Goal: Task Accomplishment & Management: Manage account settings

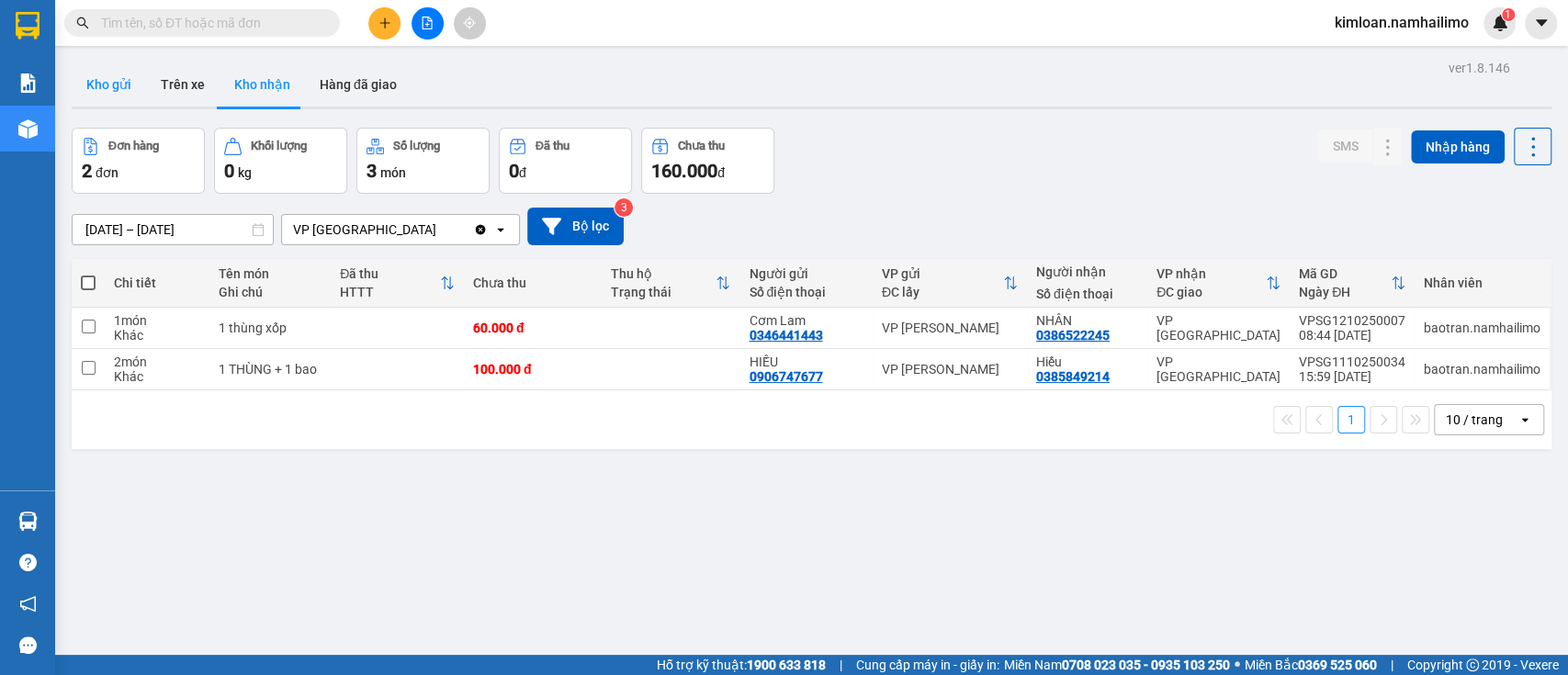
click at [111, 89] on button "Kho gửi" at bounding box center [109, 84] width 74 height 44
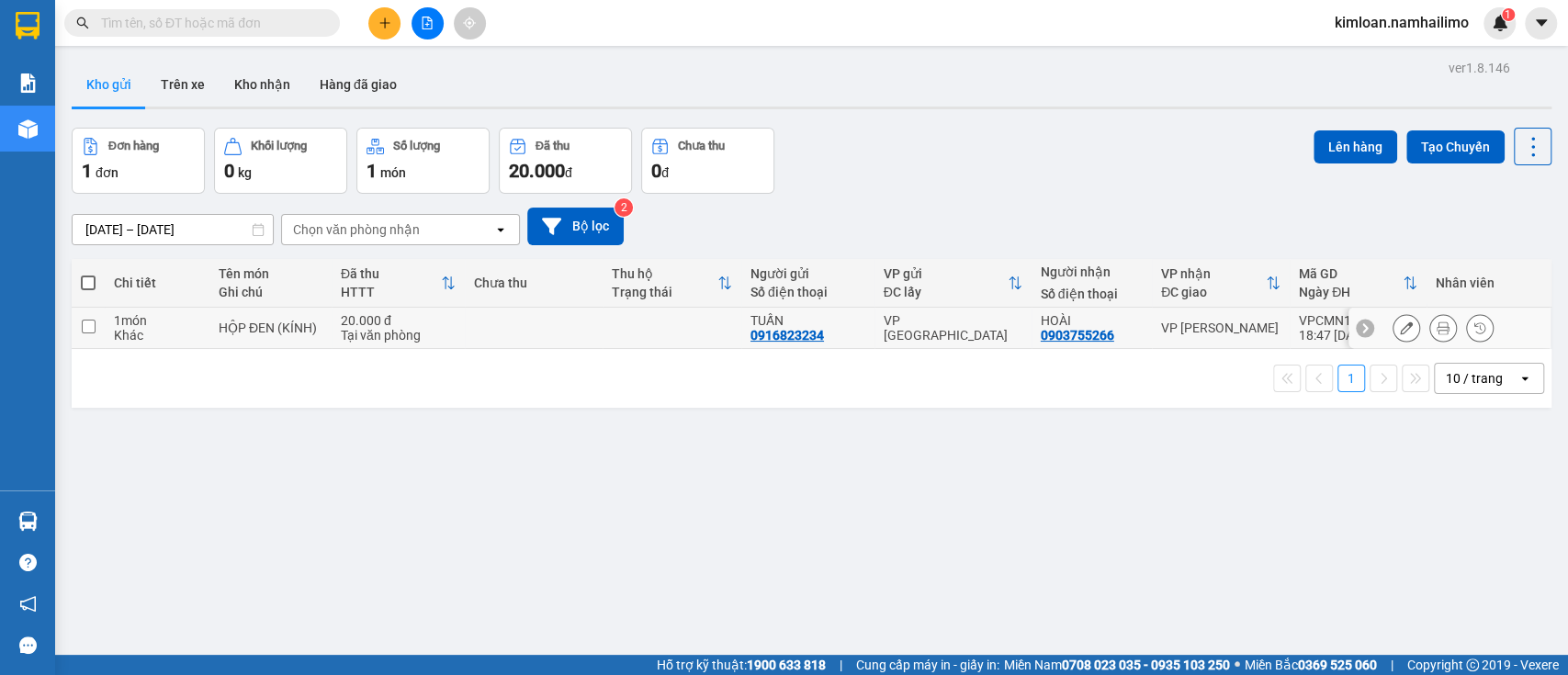
click at [560, 320] on td at bounding box center [533, 328] width 138 height 41
checkbox input "true"
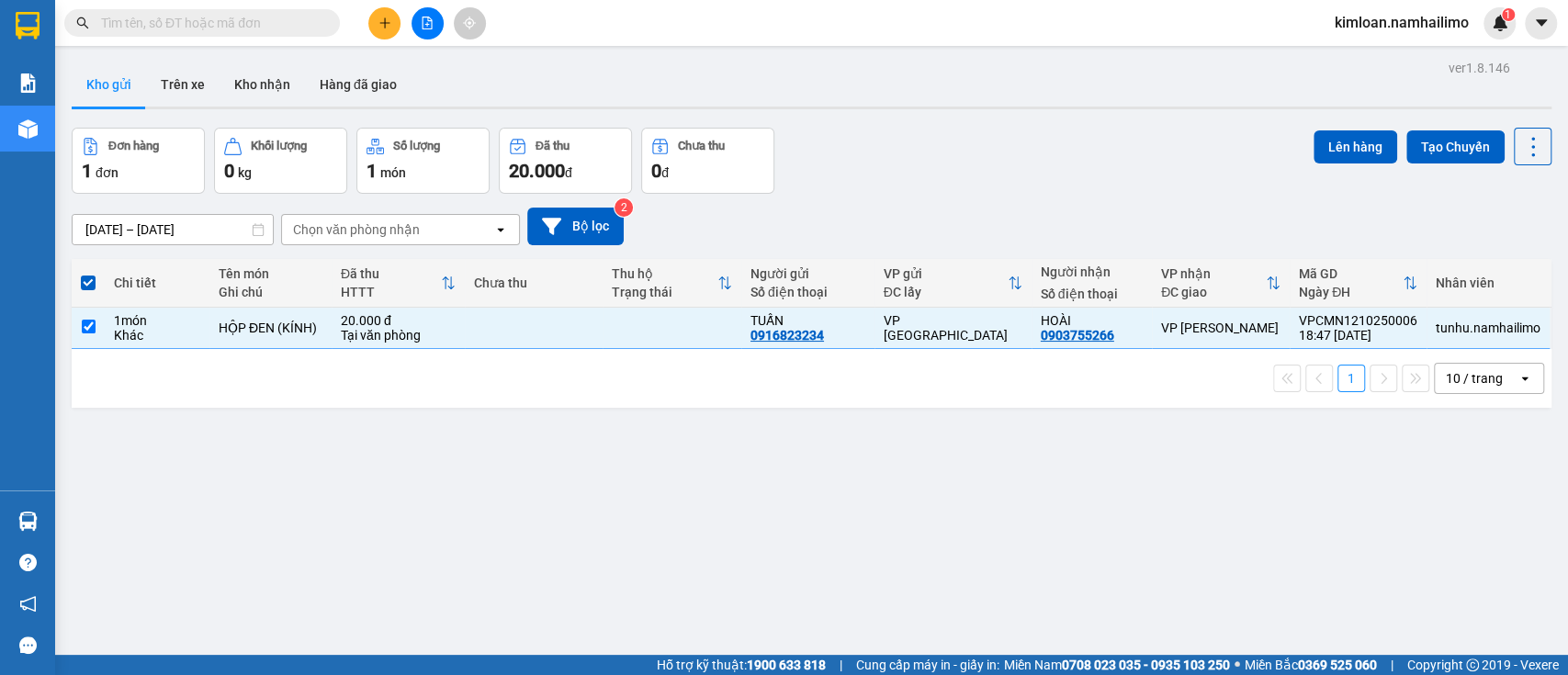
click at [1327, 128] on div "Lên hàng Tạo Chuyến" at bounding box center [1432, 146] width 237 height 38
click at [1316, 134] on button "Lên hàng" at bounding box center [1355, 147] width 84 height 33
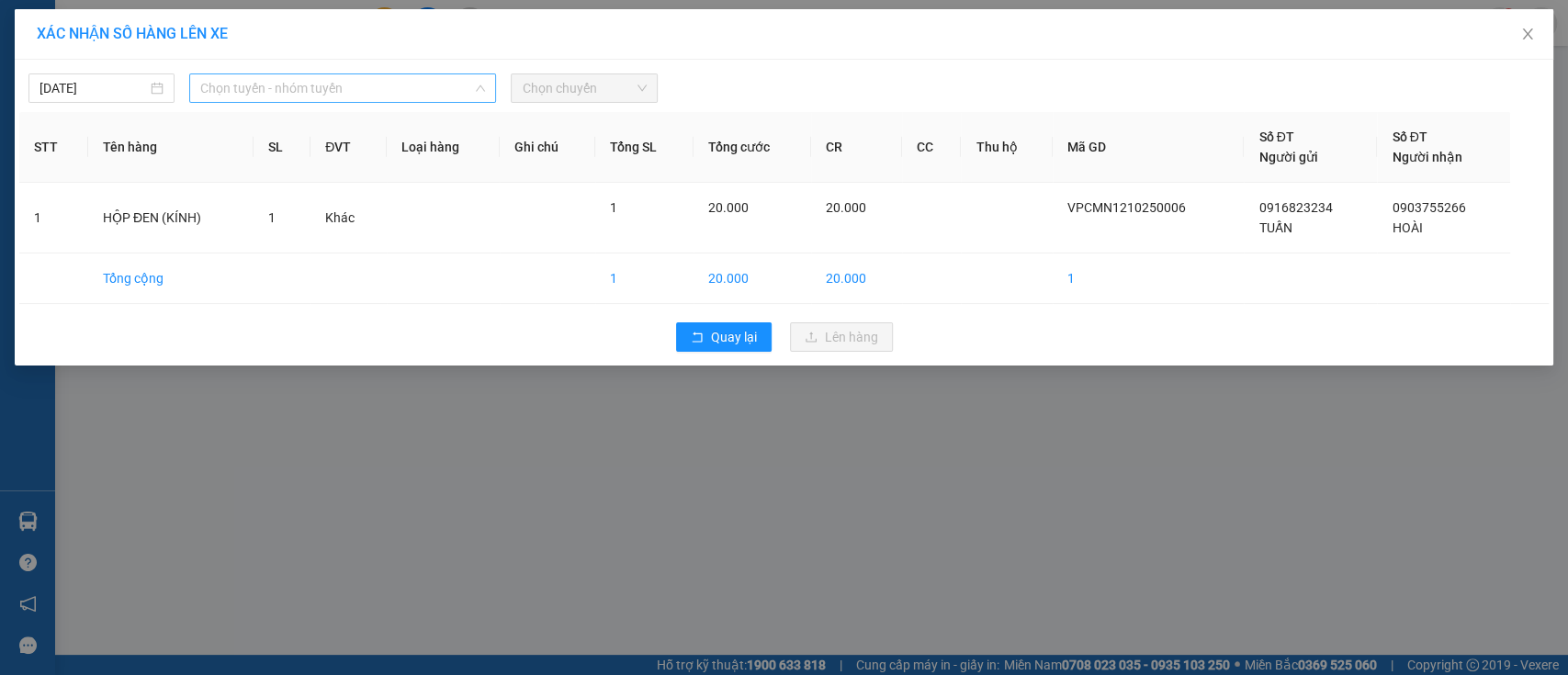
click at [241, 90] on span "Chọn tuyến - nhóm tuyến" at bounding box center [343, 88] width 284 height 27
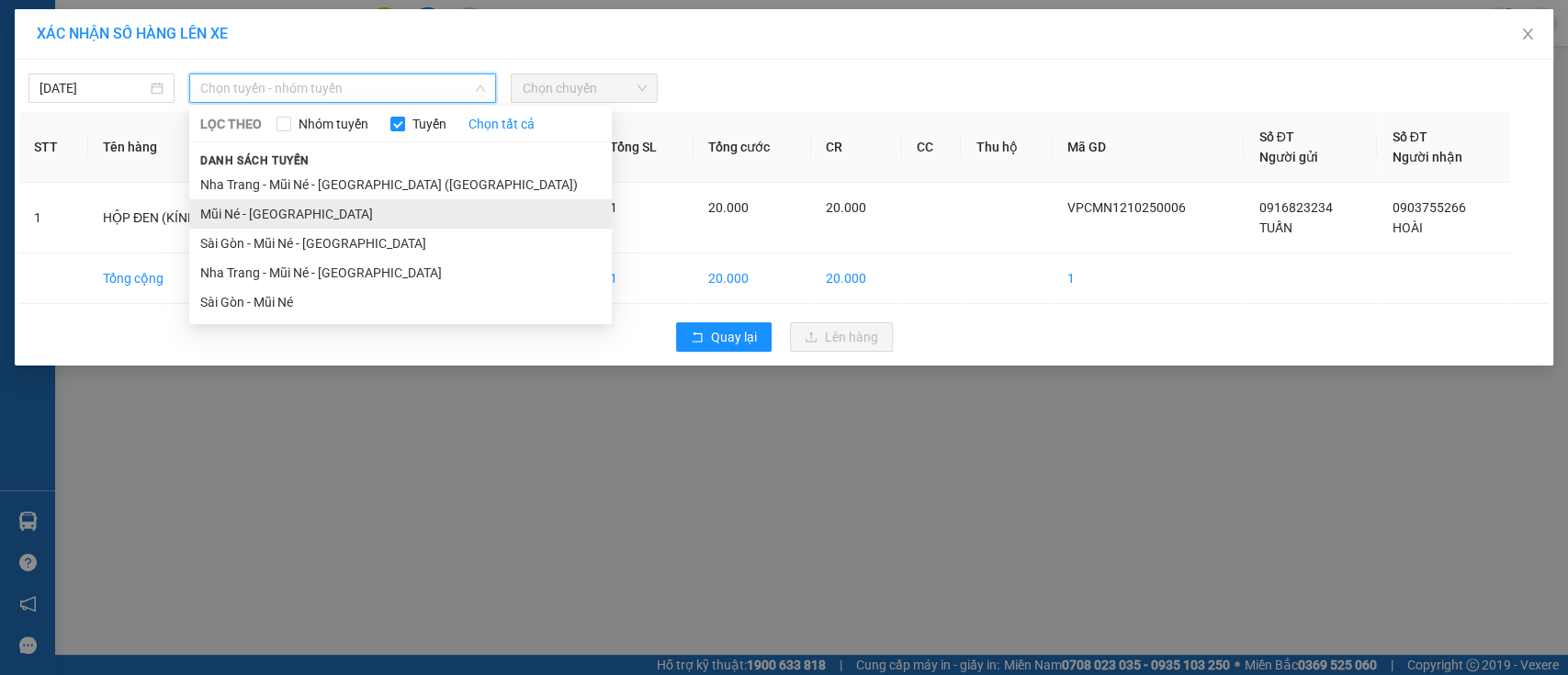
click at [248, 218] on li "Mũi Né - [GEOGRAPHIC_DATA]" at bounding box center [400, 214] width 422 height 29
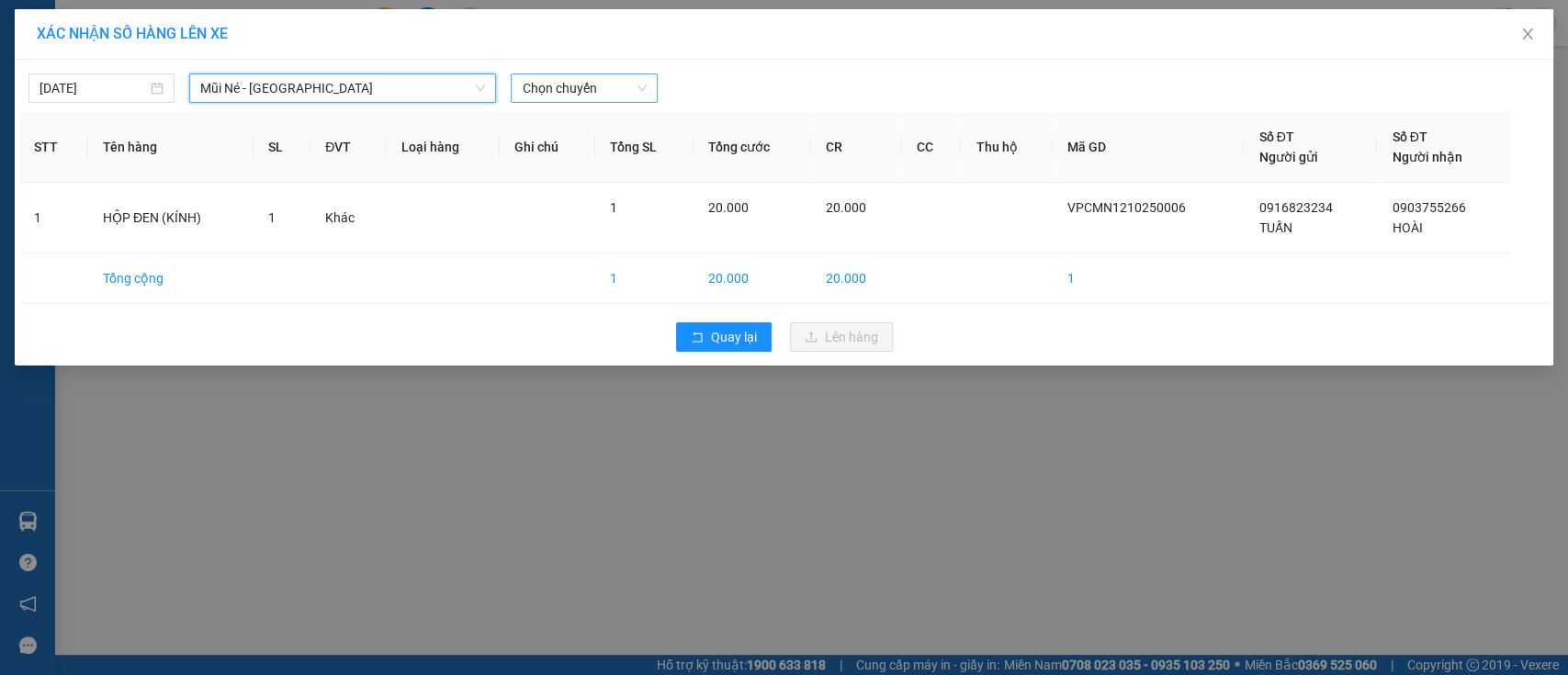
click at [614, 92] on span "Chọn chuyến" at bounding box center [583, 88] width 124 height 27
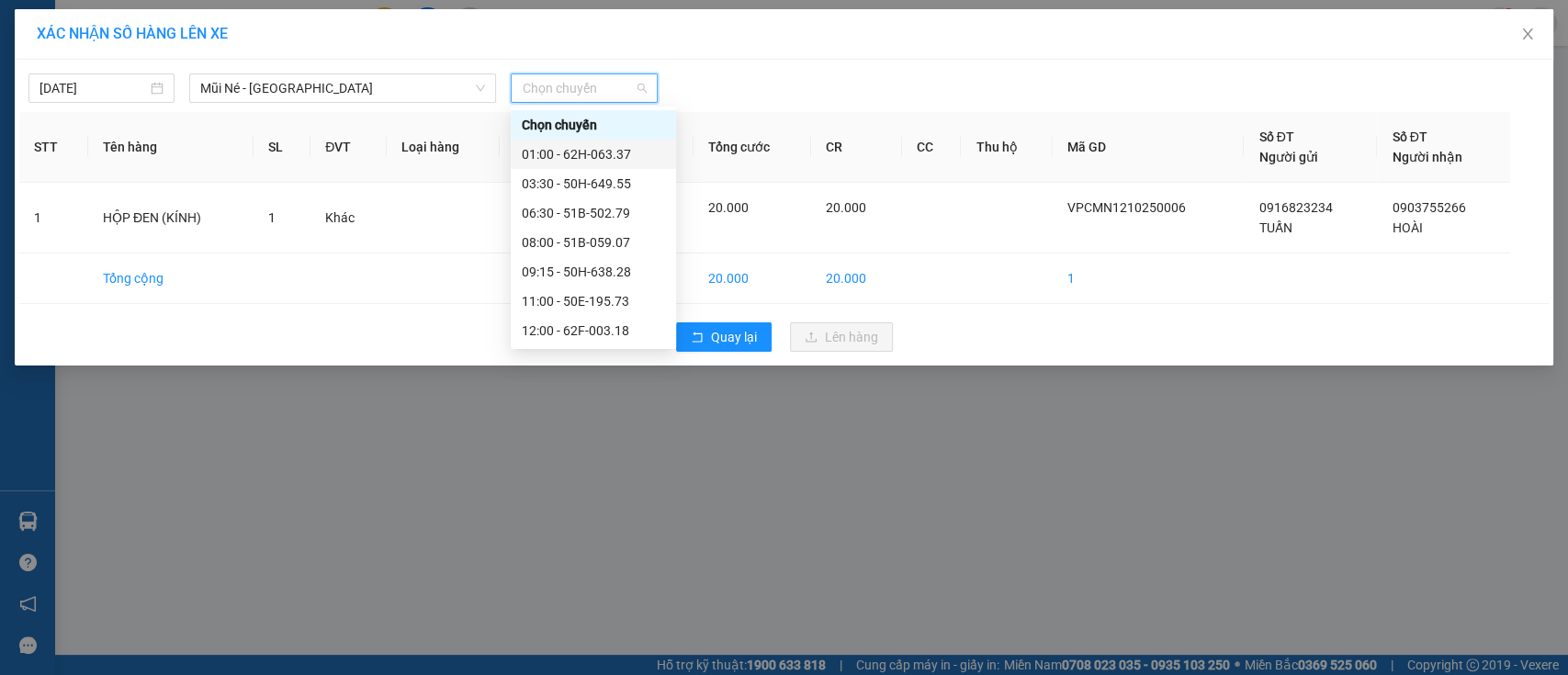
click at [598, 146] on div "01:00 - 62H-063.37" at bounding box center [593, 154] width 143 height 20
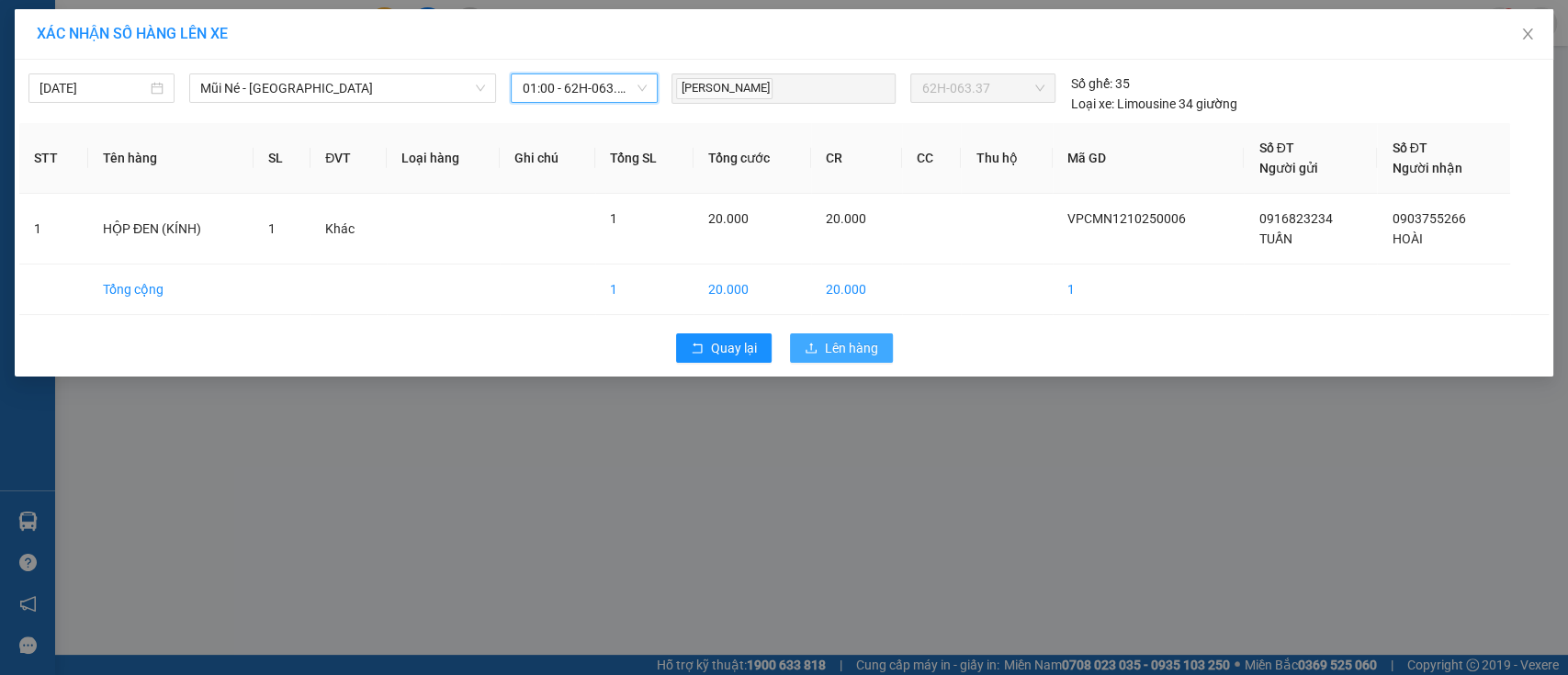
click at [837, 350] on span "Lên hàng" at bounding box center [851, 348] width 54 height 20
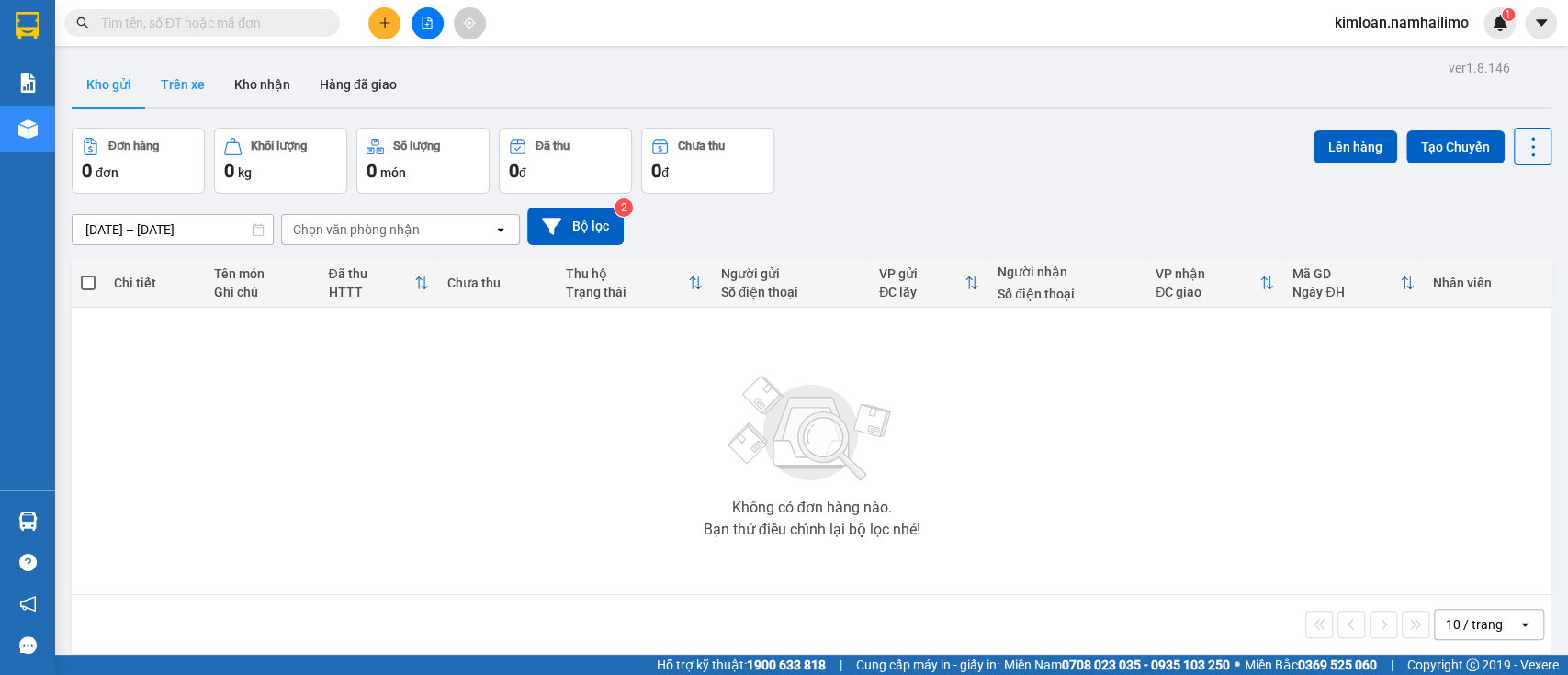
click at [187, 93] on button "Trên xe" at bounding box center [182, 84] width 73 height 44
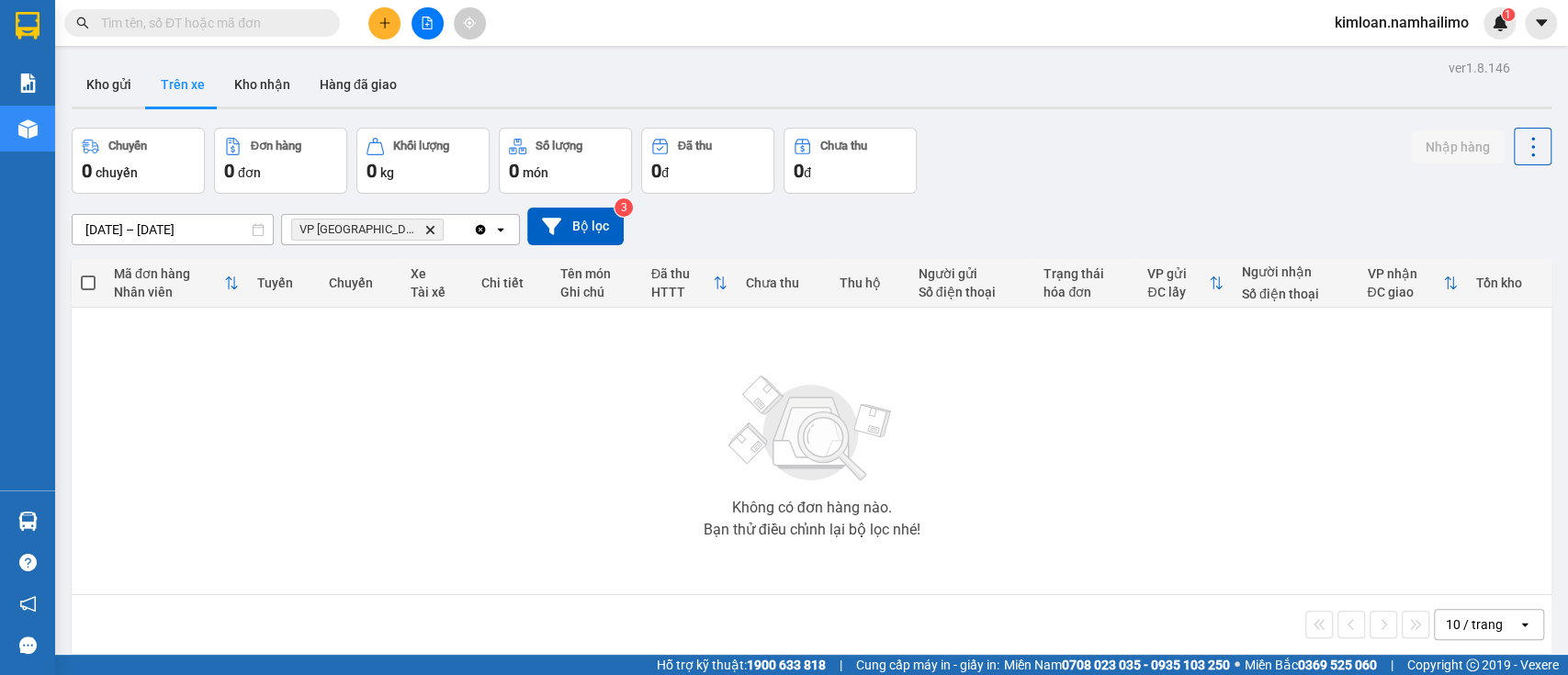
click at [424, 230] on icon "Delete" at bounding box center [429, 229] width 11 height 11
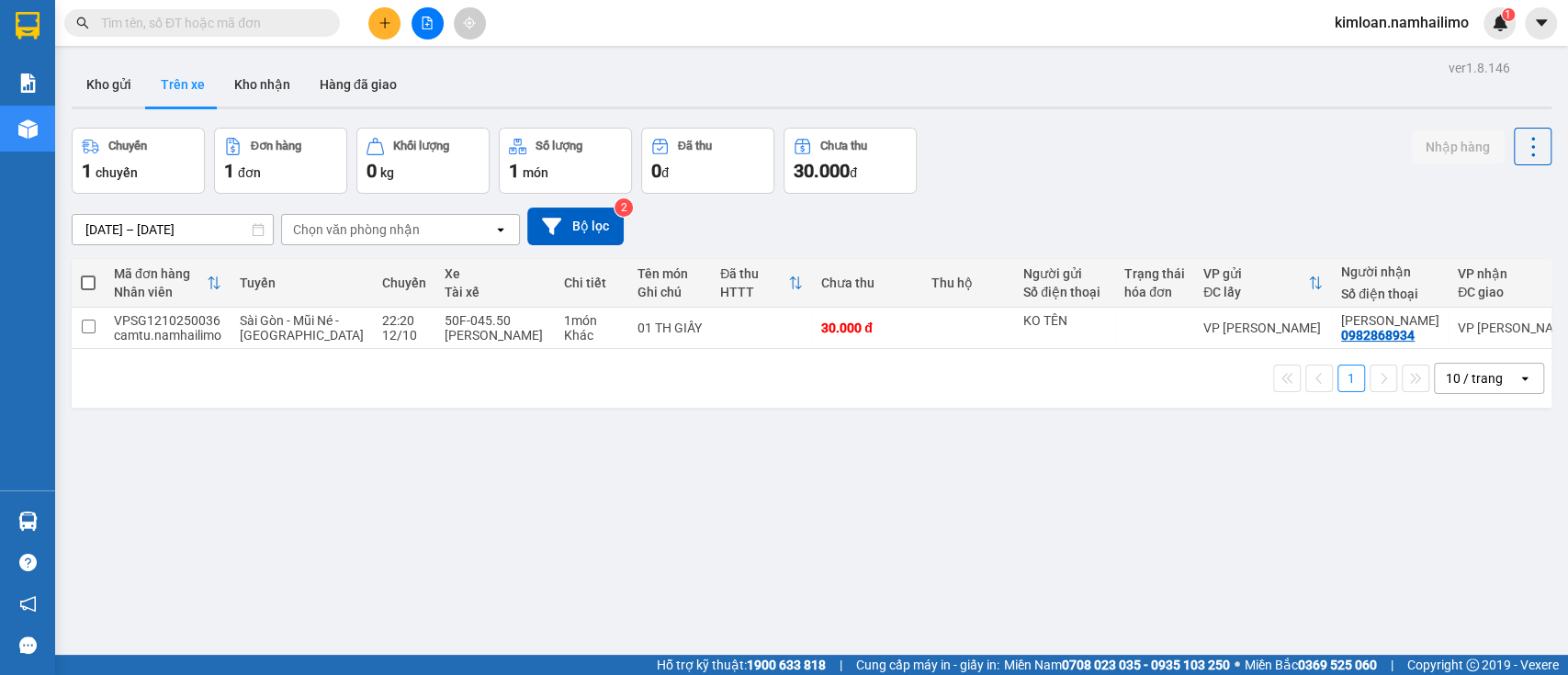
click at [601, 442] on div "ver 1.8.146 Kho gửi Trên xe Kho nhận Hàng đã giao Chuyến 1 chuyến Đơn hàng 1 đơ…" at bounding box center [811, 393] width 1494 height 675
click at [385, 218] on div "Chọn văn phòng nhận" at bounding box center [387, 230] width 211 height 29
click at [383, 224] on div "Chọn văn phòng nhận" at bounding box center [356, 229] width 127 height 19
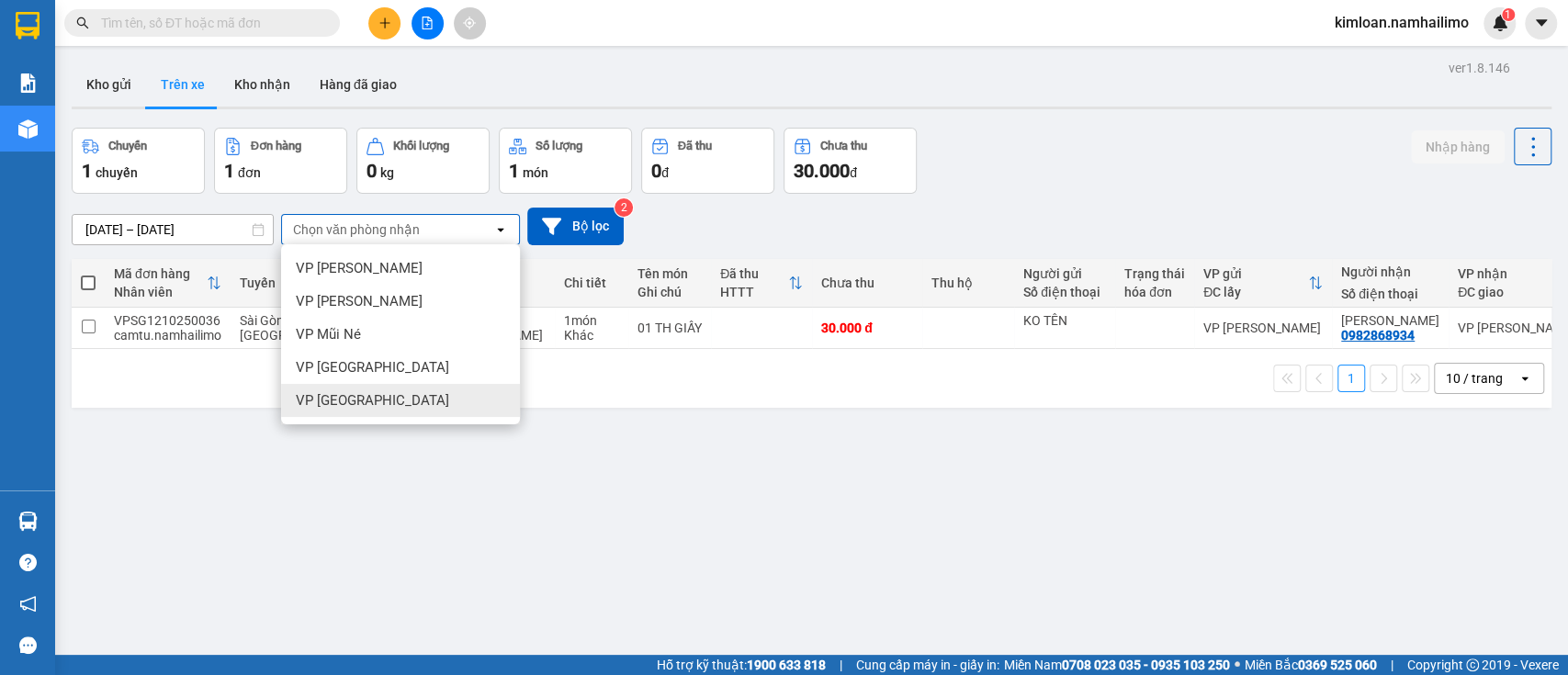
click at [354, 402] on span "VP [GEOGRAPHIC_DATA]" at bounding box center [373, 400] width 154 height 19
click at [354, 394] on div "1 10 / trang open" at bounding box center [811, 379] width 1465 height 31
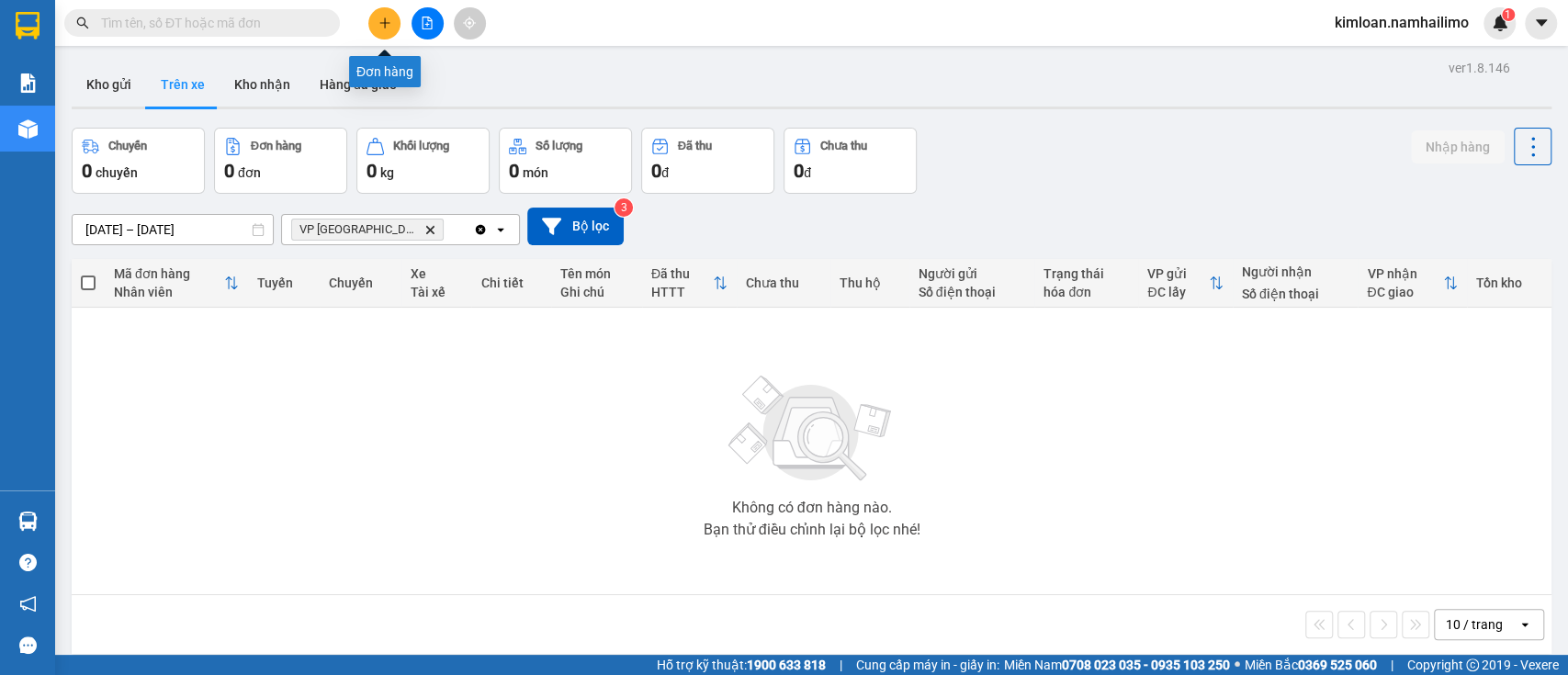
click at [382, 24] on icon "plus" at bounding box center [384, 22] width 13 height 13
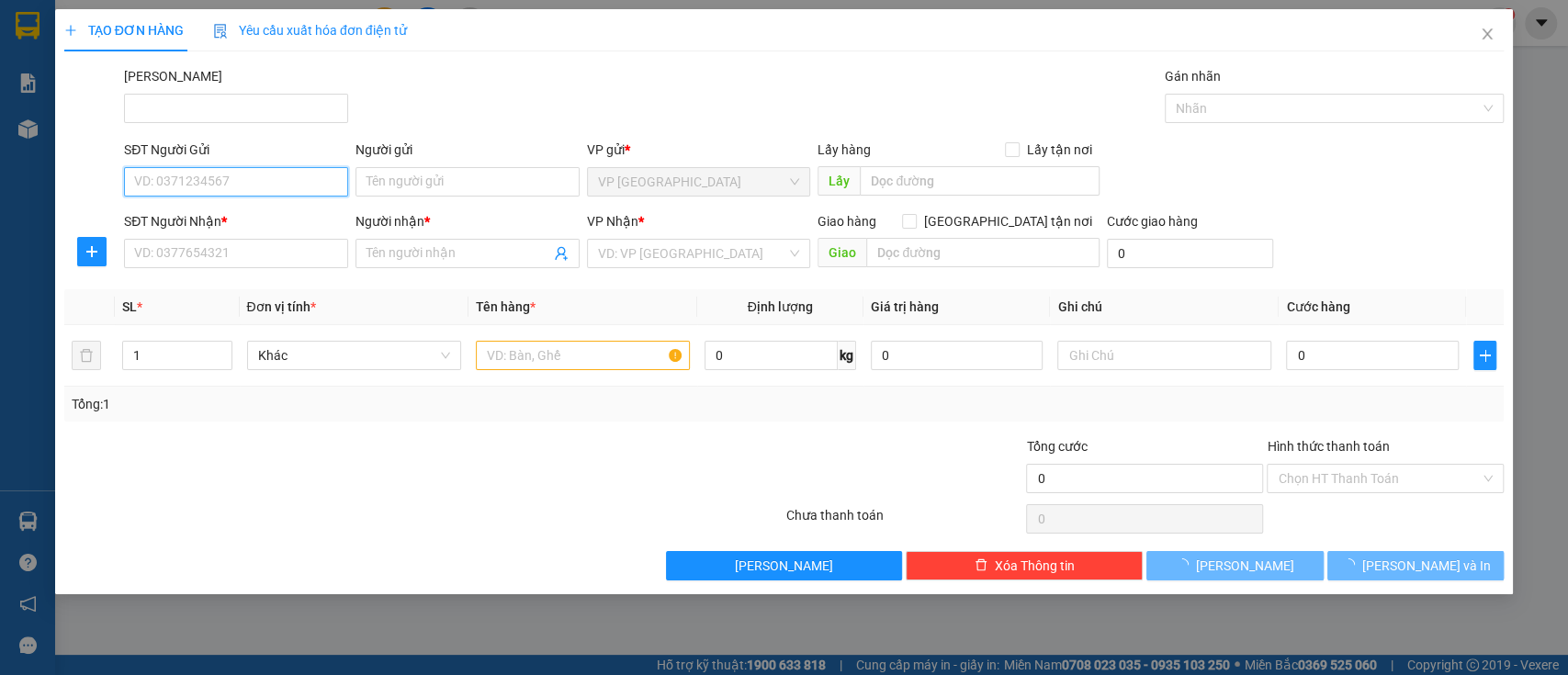
click at [273, 184] on input "SĐT Người Gửi" at bounding box center [236, 182] width 224 height 29
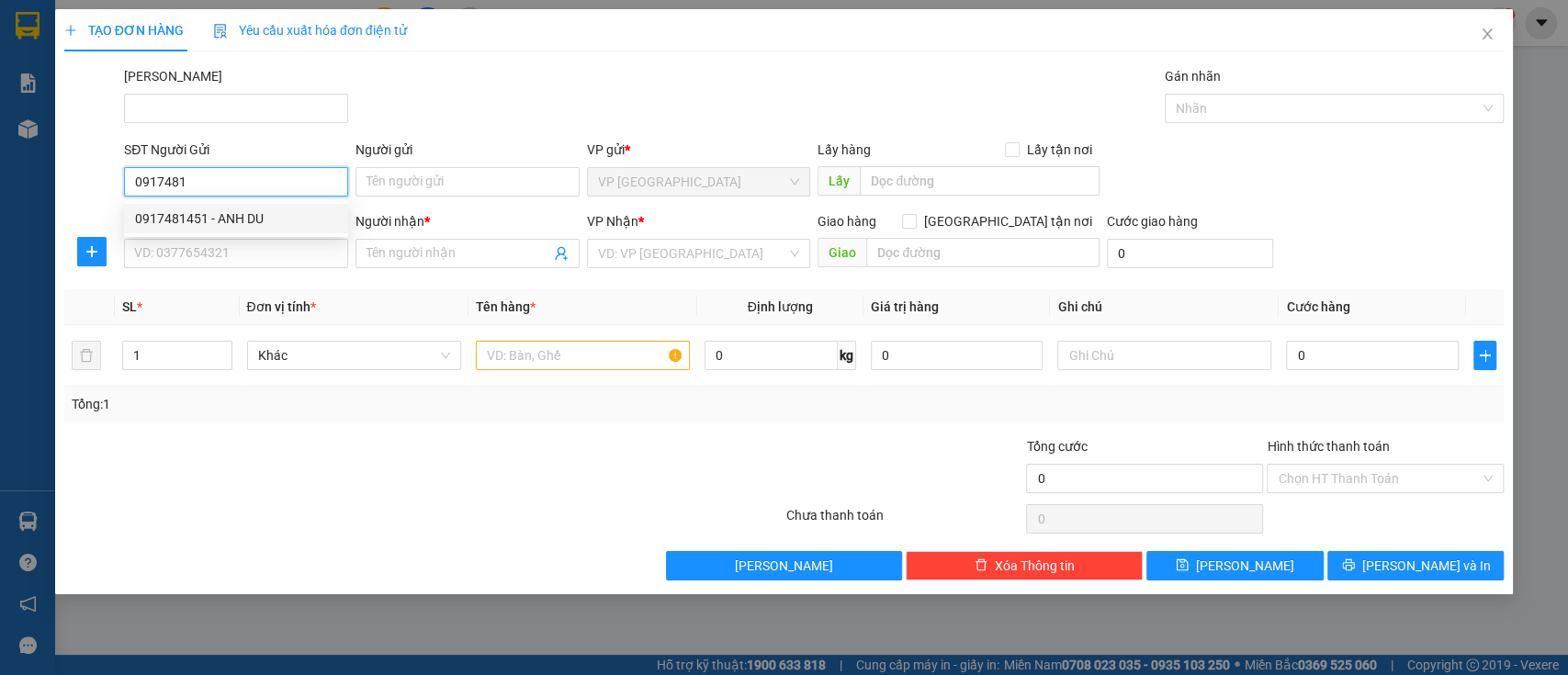
click at [272, 217] on div "0917481451 - ANH DU" at bounding box center [237, 218] width 202 height 20
type input "0917481451"
type input "ANH DU"
type input "0972169884"
type input "C.THƯƠNG"
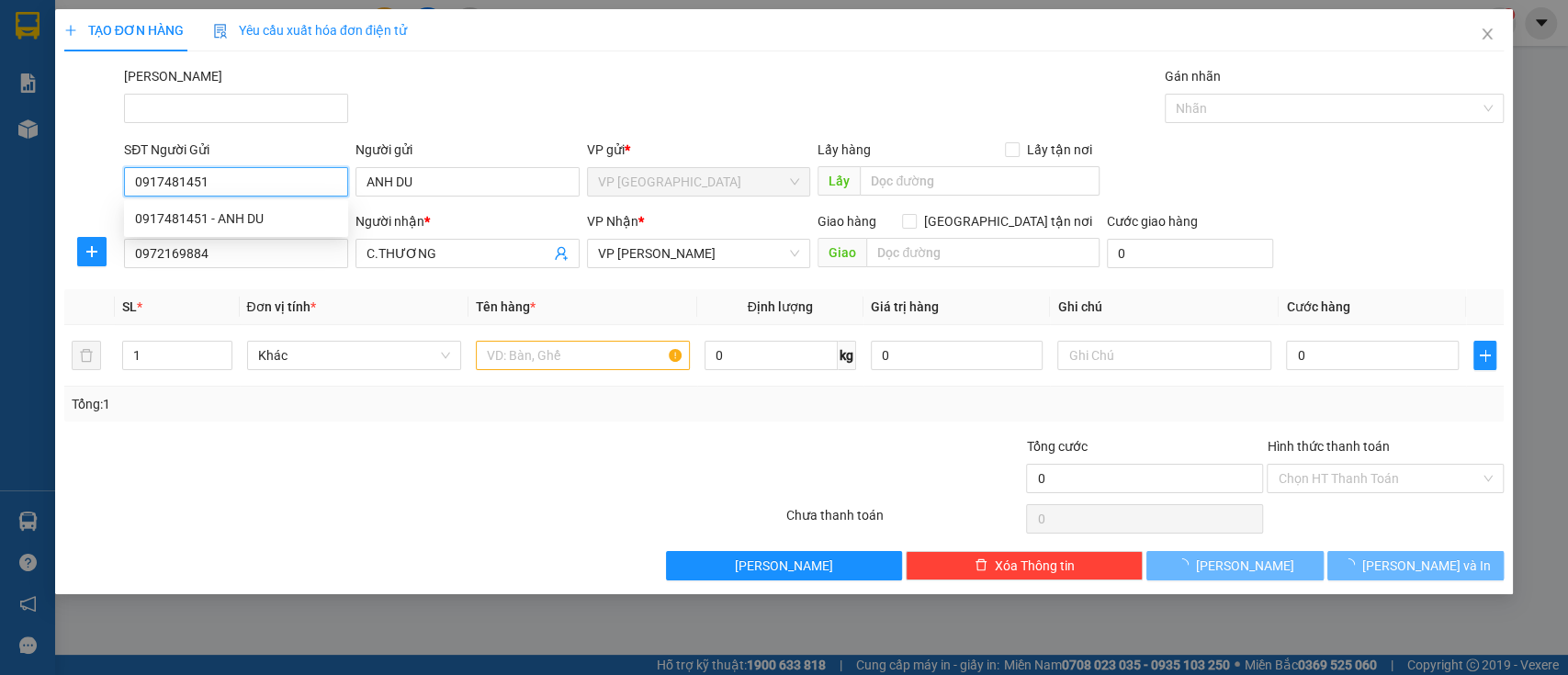
type input "30.000"
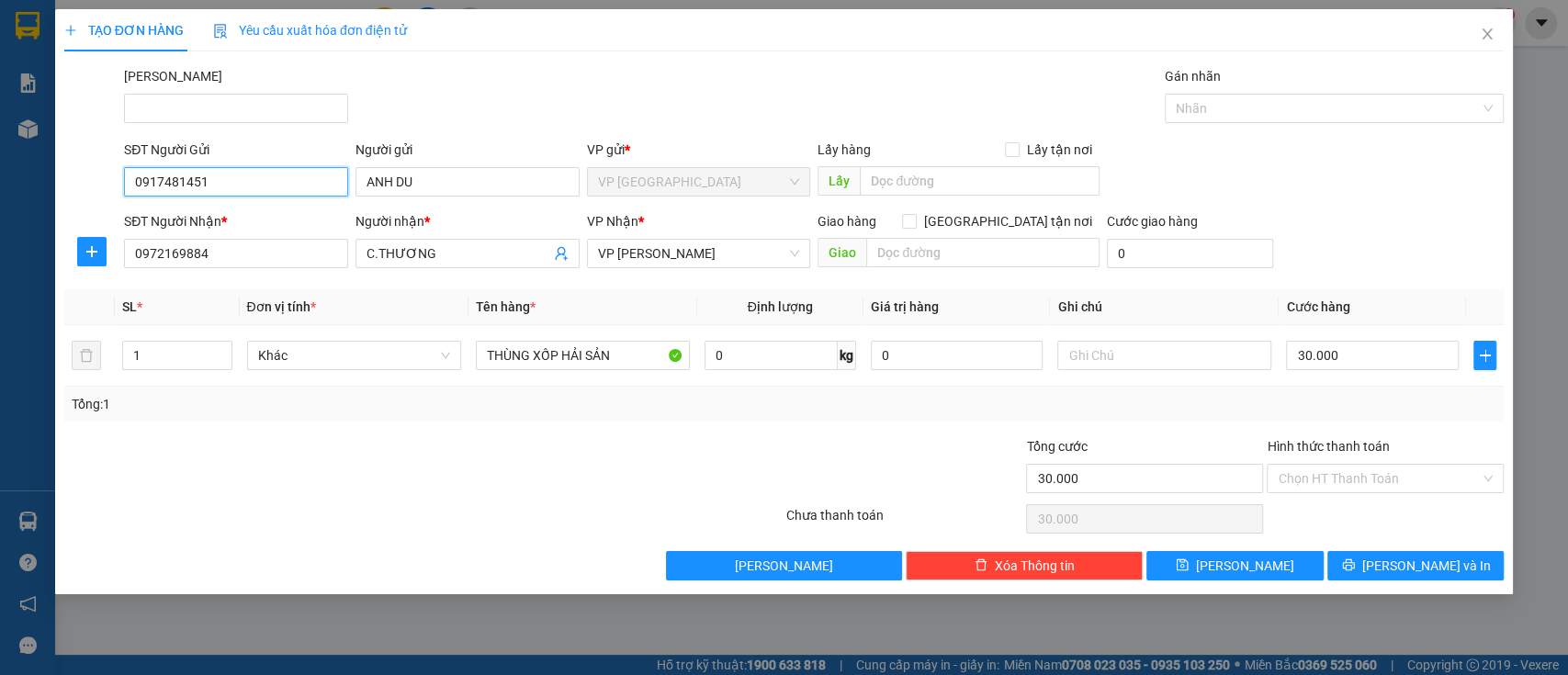
type input "0917481451"
click at [470, 446] on div at bounding box center [303, 469] width 481 height 64
click at [1389, 358] on input "30.000" at bounding box center [1371, 356] width 172 height 29
type input "0"
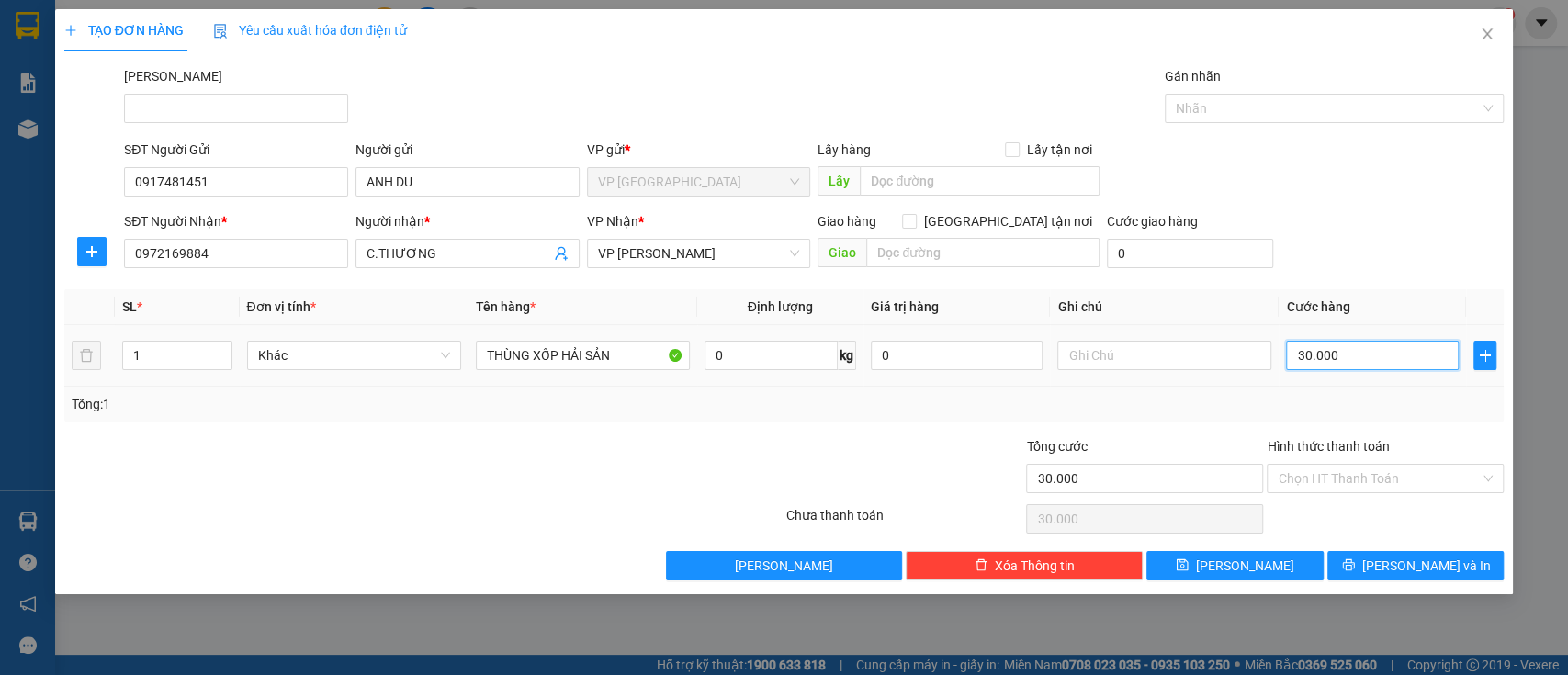
type input "0"
type input "4"
type input "004"
type input "40"
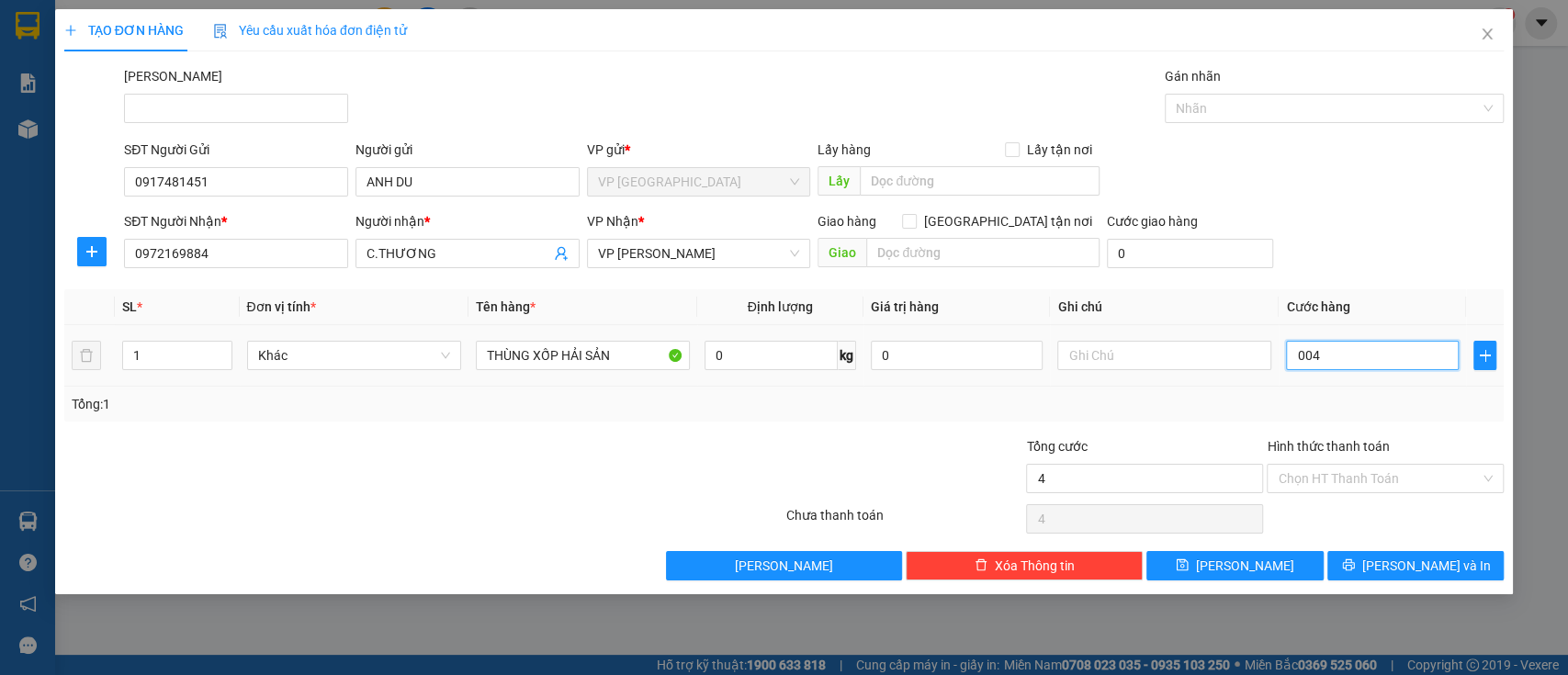
type input "40"
type input "0.040"
click at [1374, 394] on div "Tổng: 1" at bounding box center [784, 404] width 1425 height 20
type input "40.000"
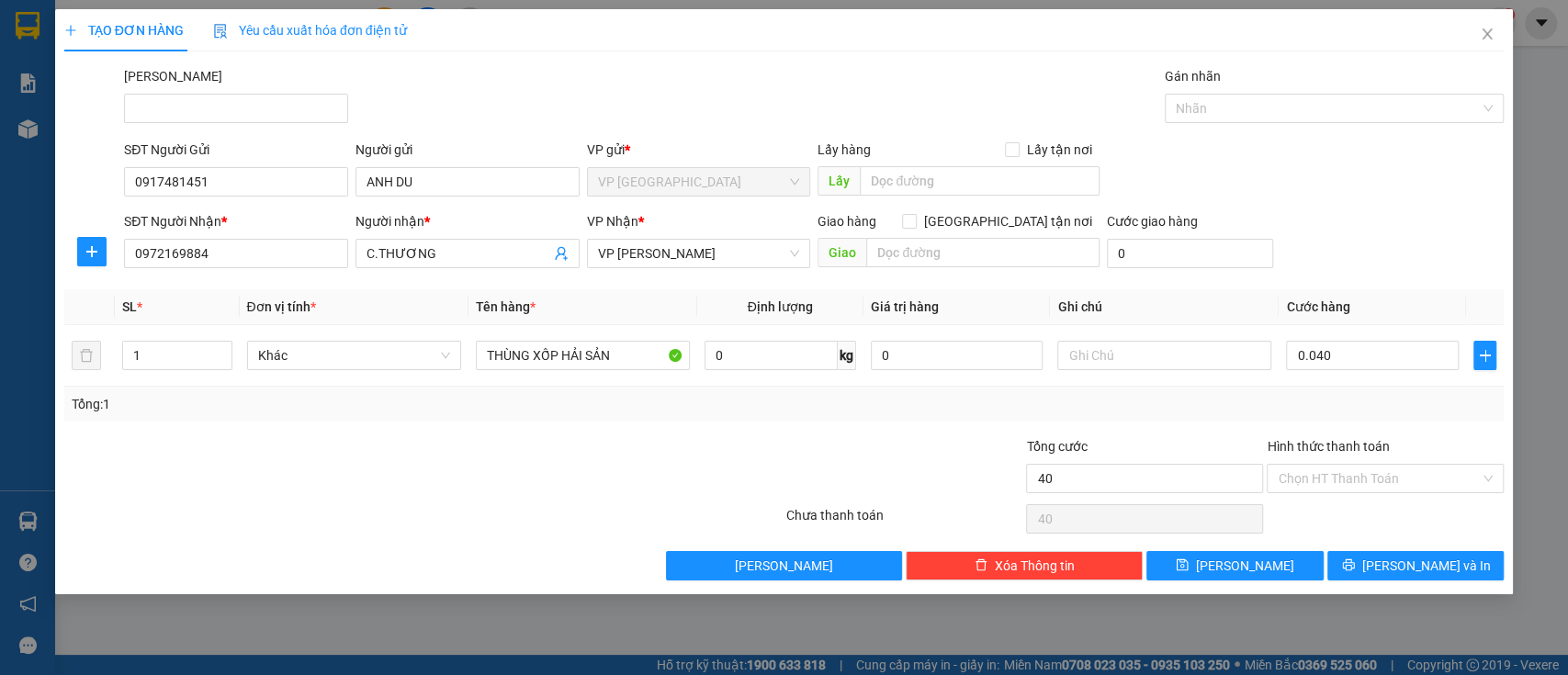
type input "40.000"
click at [1374, 394] on div "Tổng: 1" at bounding box center [784, 404] width 1425 height 20
click at [1377, 474] on input "Hình thức thanh toán" at bounding box center [1378, 478] width 202 height 27
click at [1379, 474] on input "Hình thức thanh toán" at bounding box center [1378, 478] width 202 height 27
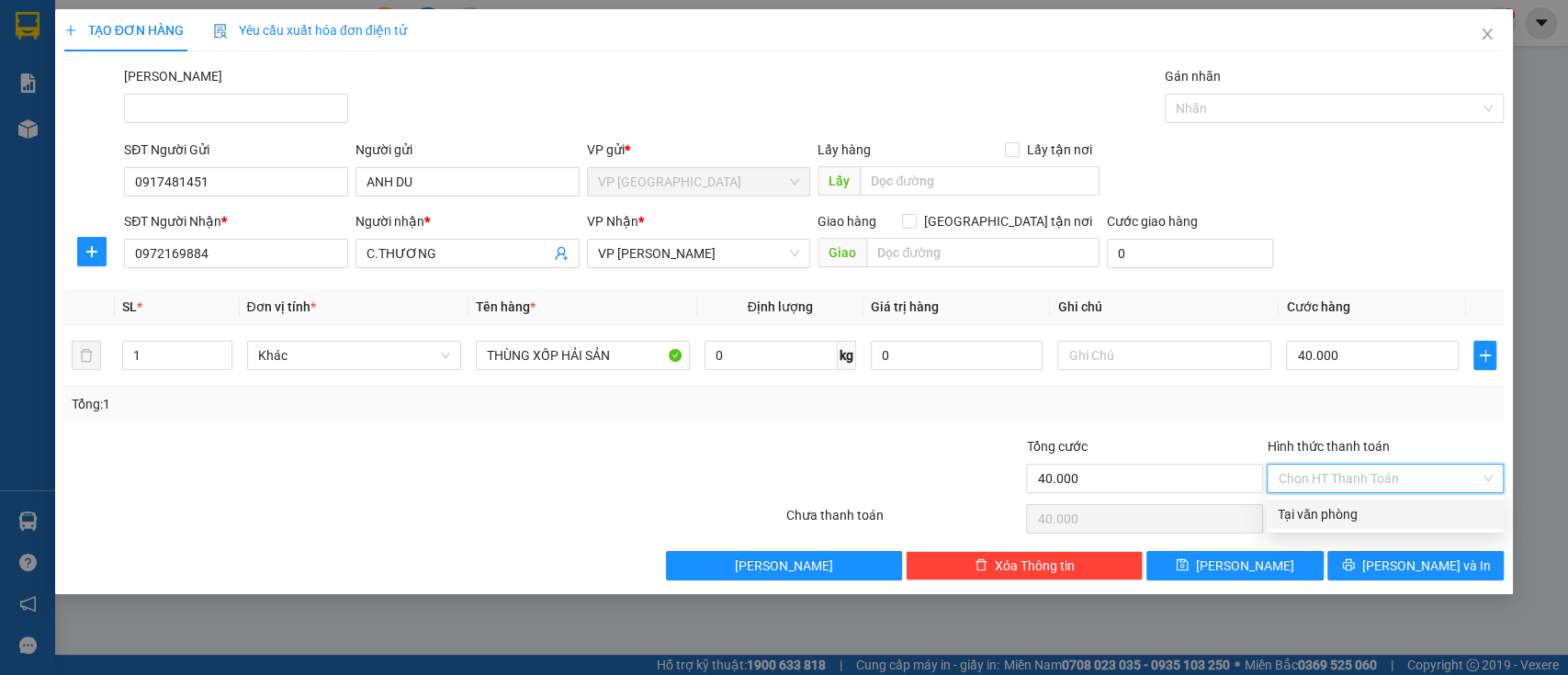
click at [1365, 511] on div "Tại văn phòng" at bounding box center [1384, 514] width 215 height 20
type input "0"
click at [1365, 511] on div "Chọn HT Thanh Toán" at bounding box center [1384, 519] width 240 height 37
click at [1367, 511] on div "Chọn HT Thanh Toán" at bounding box center [1384, 519] width 240 height 37
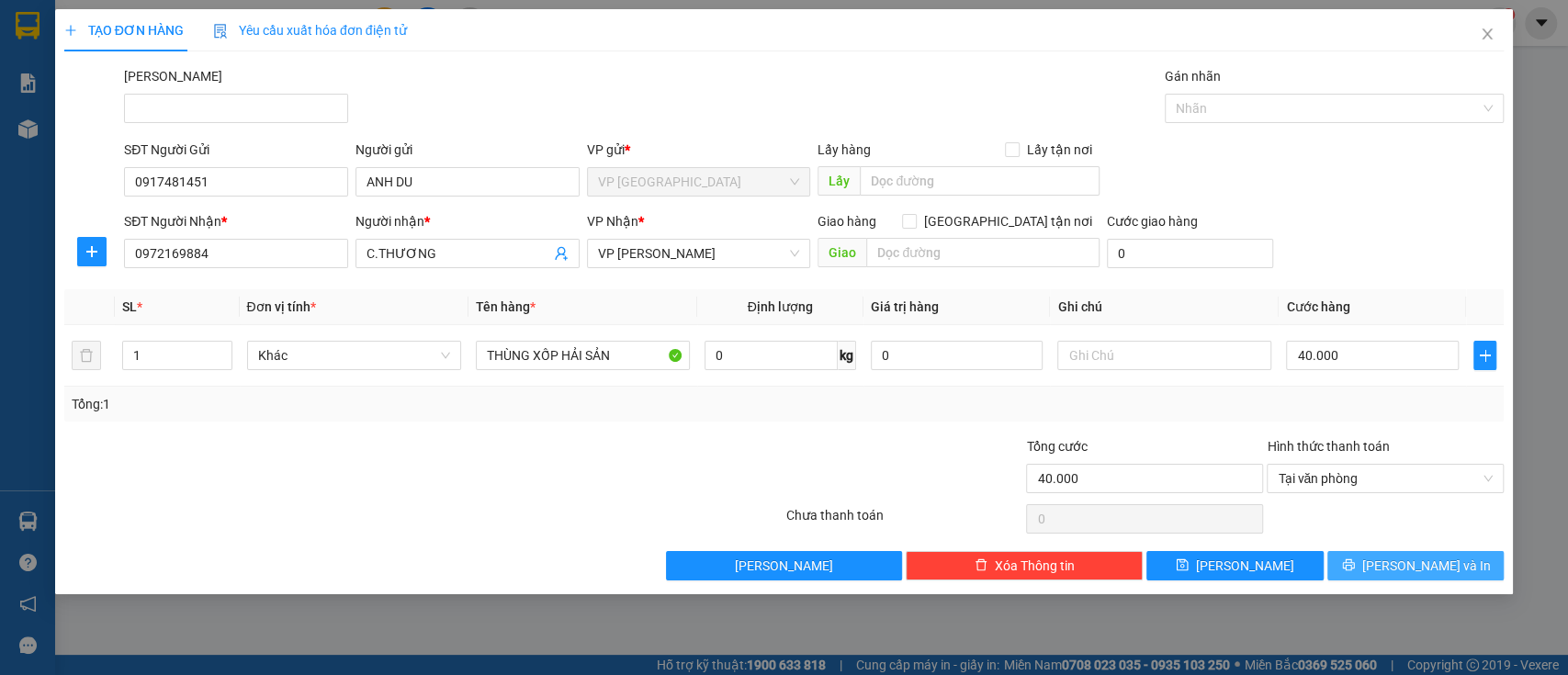
click at [1403, 561] on span "[PERSON_NAME] và In" at bounding box center [1426, 566] width 128 height 20
click at [1404, 561] on span "[PERSON_NAME] và In" at bounding box center [1426, 566] width 128 height 20
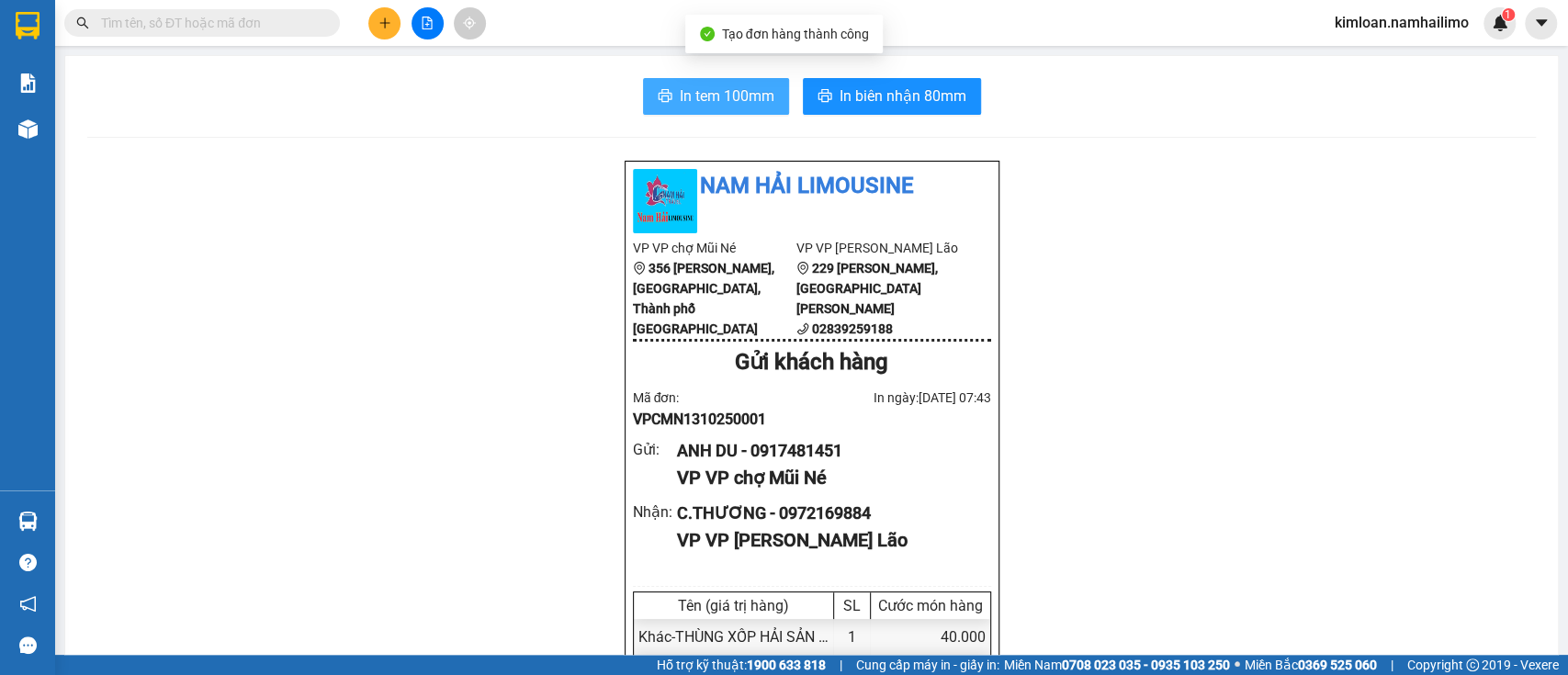
drag, startPoint x: 753, startPoint y: 89, endPoint x: 1061, endPoint y: 370, distance: 416.9
click at [753, 90] on span "In tem 100mm" at bounding box center [726, 96] width 94 height 23
click at [798, 464] on div "ANH DU - 0917481451" at bounding box center [825, 451] width 299 height 25
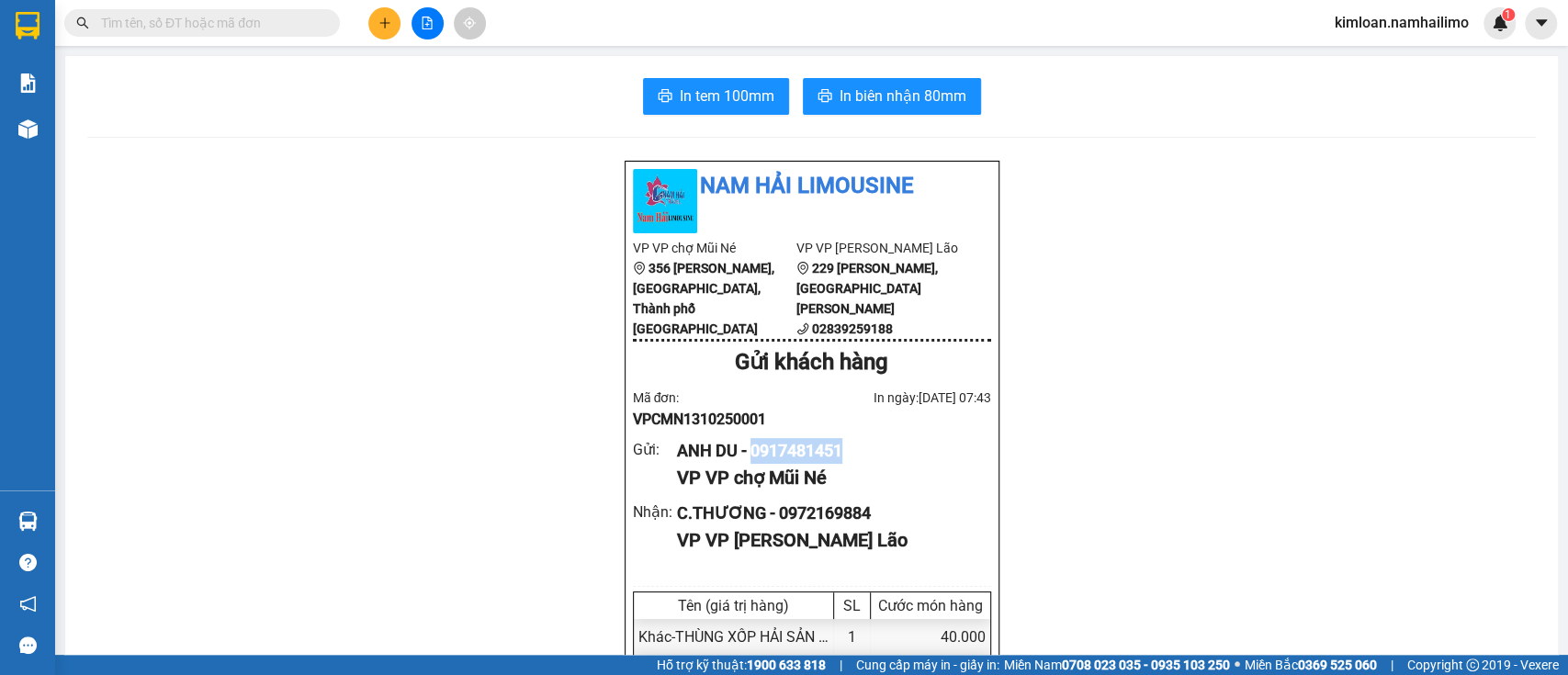
click at [798, 464] on div "ANH DU - 0917481451" at bounding box center [825, 451] width 299 height 25
drag, startPoint x: 1104, startPoint y: 397, endPoint x: 1069, endPoint y: 344, distance: 63.5
click at [911, 100] on span "In biên nhận 80mm" at bounding box center [902, 96] width 127 height 23
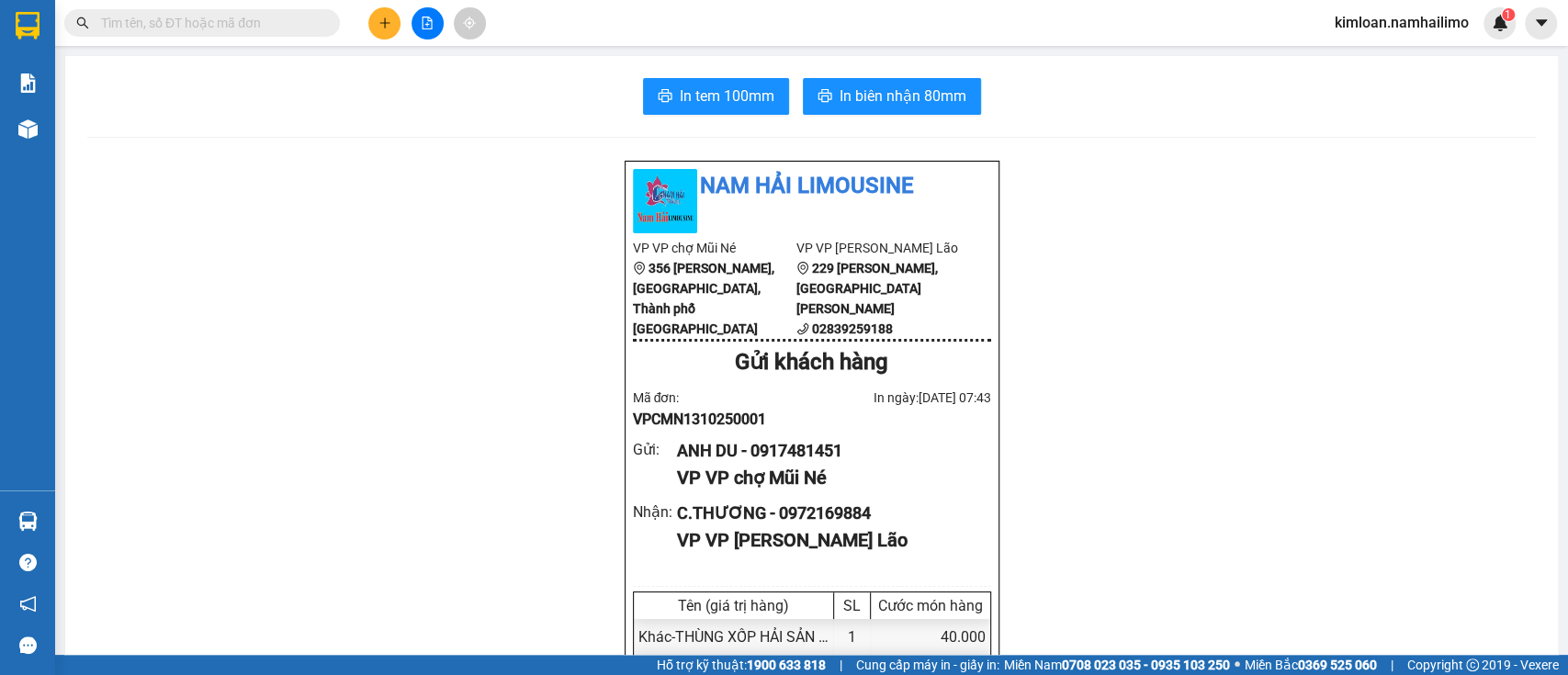
click at [781, 464] on div "ANH DU - 0917481451" at bounding box center [825, 451] width 299 height 25
drag, startPoint x: 982, startPoint y: 469, endPoint x: 969, endPoint y: 469, distance: 13.0
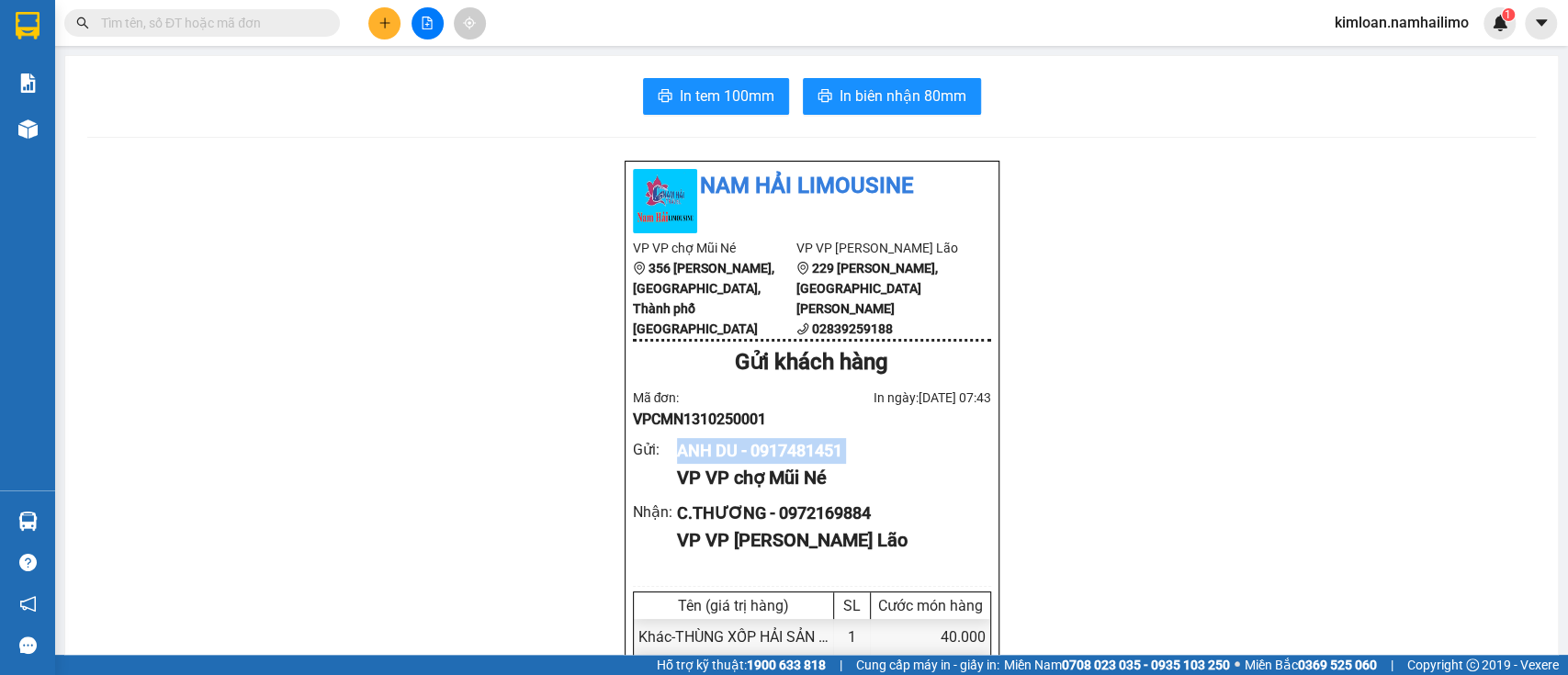
click at [983, 469] on div "Nam Hải [GEOGRAPHIC_DATA] VP VP chợ Mũi Né 356 [PERSON_NAME], [GEOGRAPHIC_DATA]…" at bounding box center [812, 666] width 375 height 1012
click at [859, 464] on div "ANH DU - 0917481451" at bounding box center [825, 451] width 299 height 25
click at [780, 516] on div "Nam Hải [GEOGRAPHIC_DATA] VP VP chợ Mũi Né 356 [PERSON_NAME], [GEOGRAPHIC_DATA]…" at bounding box center [812, 666] width 375 height 1012
click at [780, 520] on div "Nam Hải [GEOGRAPHIC_DATA] VP VP chợ Mũi Né 356 [PERSON_NAME], [GEOGRAPHIC_DATA]…" at bounding box center [812, 666] width 375 height 1012
click at [808, 464] on div "ANH DU - 0917481451" at bounding box center [825, 451] width 299 height 25
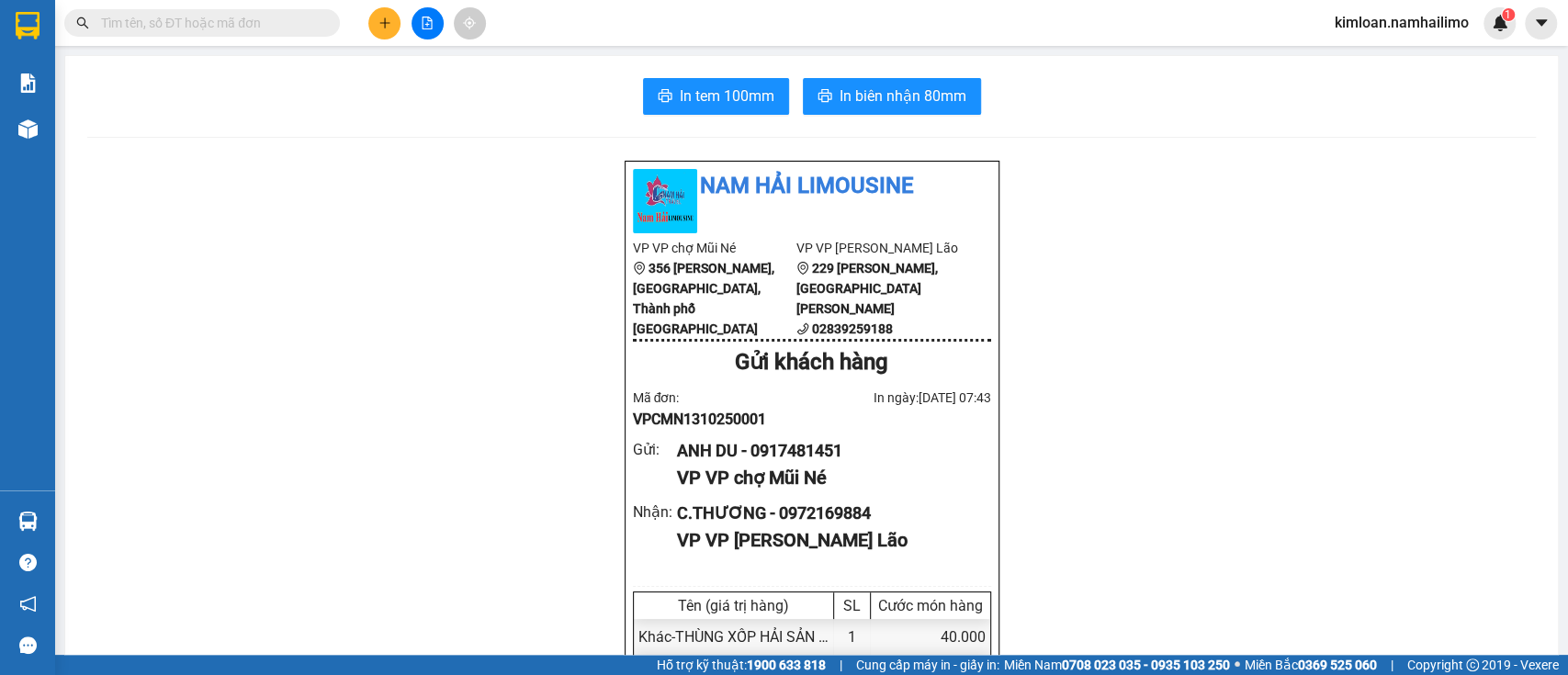
click at [808, 464] on div "ANH DU - 0917481451" at bounding box center [825, 451] width 299 height 25
click at [810, 464] on div "ANH DU - 0917481451" at bounding box center [825, 451] width 299 height 25
click at [890, 485] on div "VP VP chợ Mũi Né" at bounding box center [825, 477] width 299 height 28
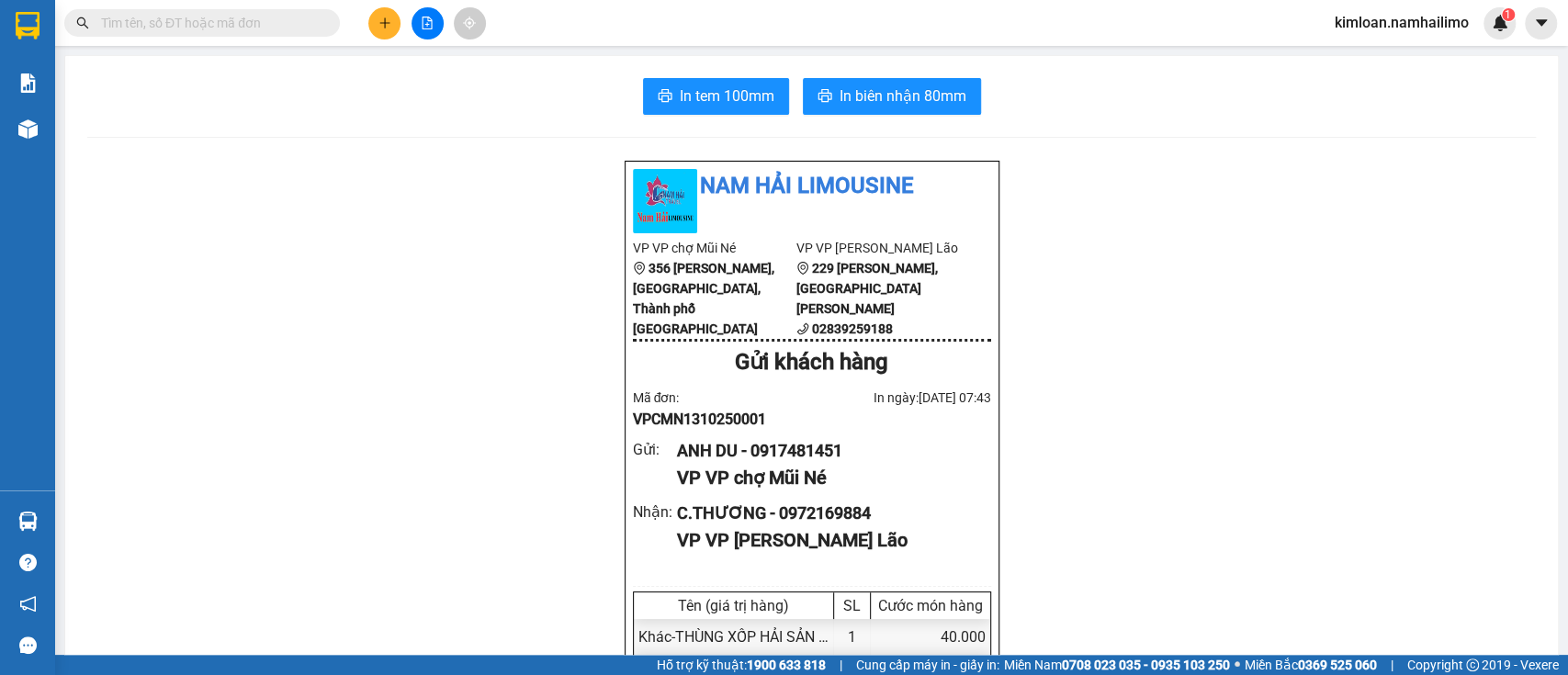
click at [823, 464] on div "ANH DU - 0917481451" at bounding box center [825, 451] width 299 height 25
click at [817, 464] on div "ANH DU - 0917481451" at bounding box center [825, 451] width 299 height 25
click at [819, 464] on div "ANH DU - 0917481451" at bounding box center [825, 451] width 299 height 25
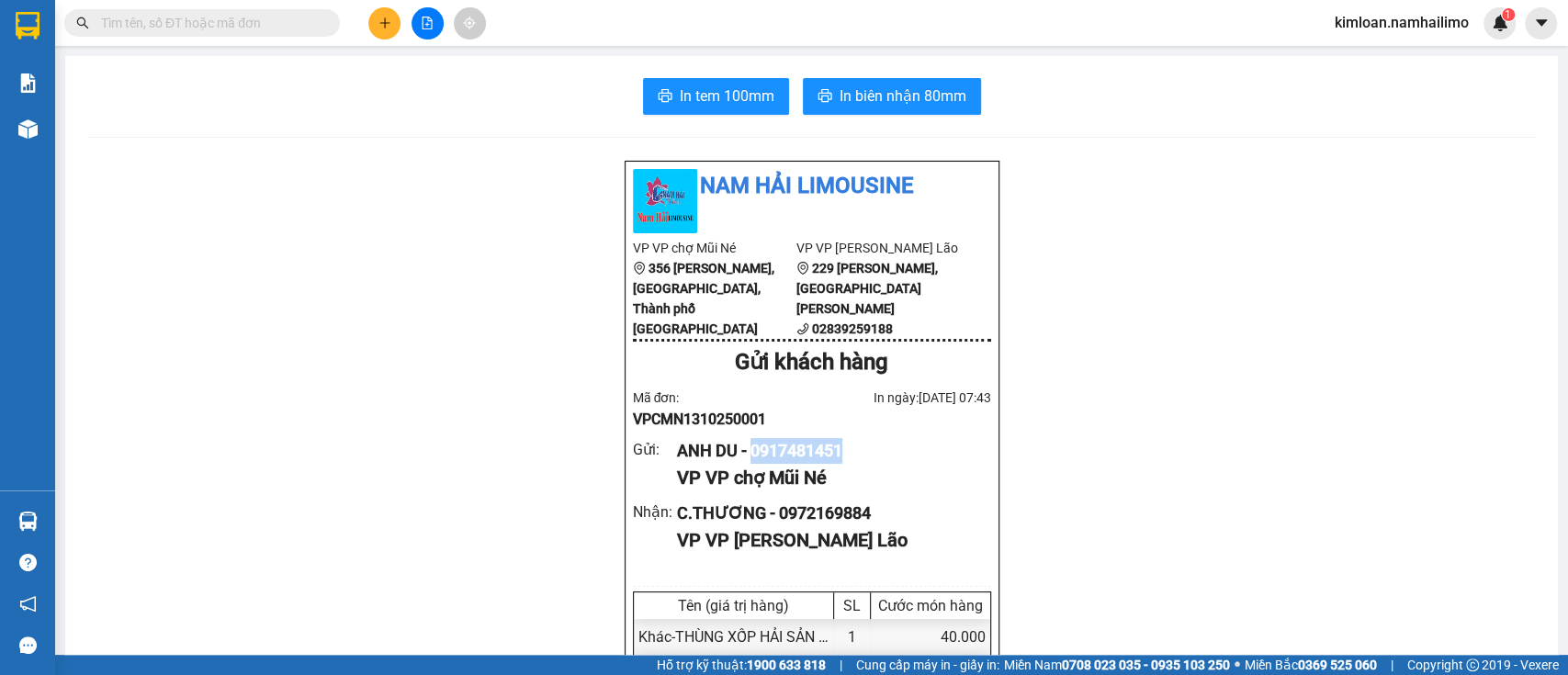
copy div "0917481451"
click at [914, 101] on span "In biên nhận 80mm" at bounding box center [902, 96] width 127 height 23
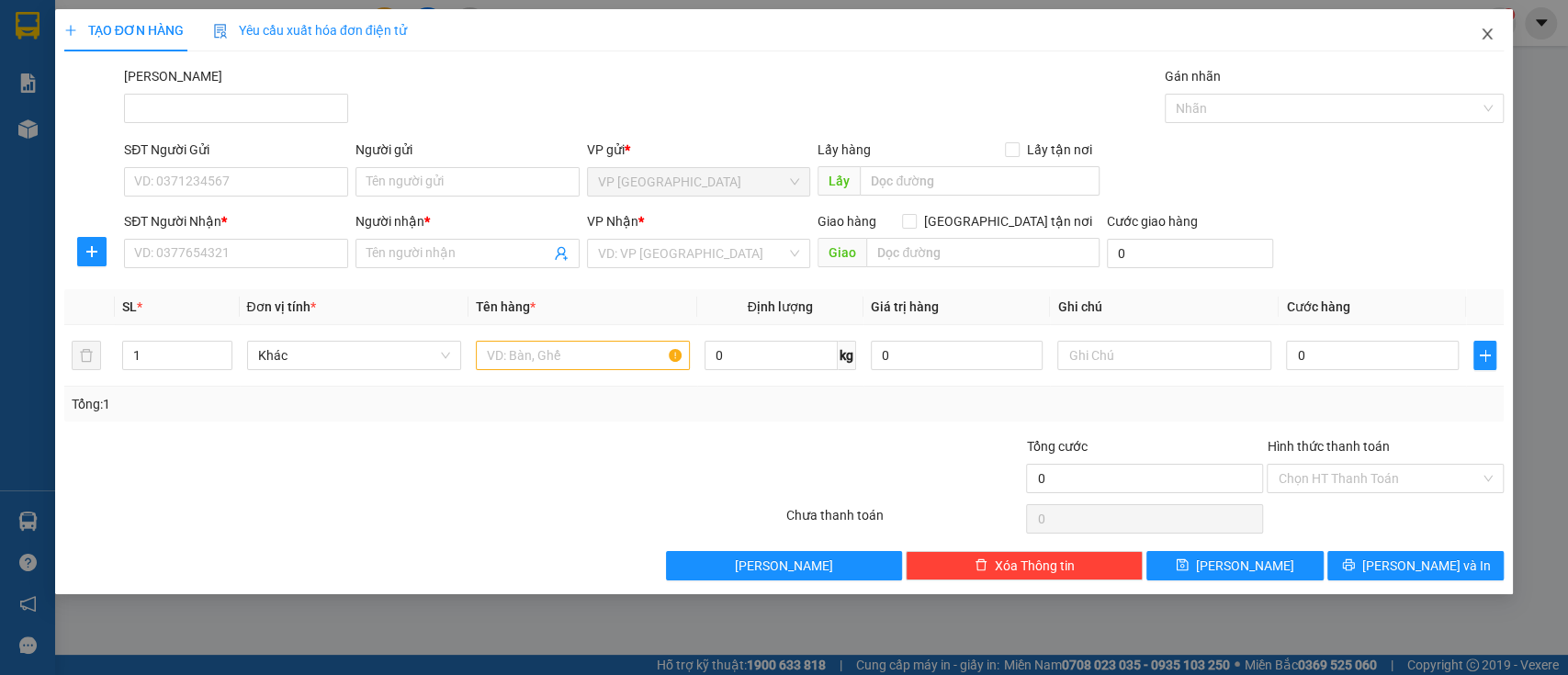
click at [1477, 24] on span "Close" at bounding box center [1486, 34] width 52 height 52
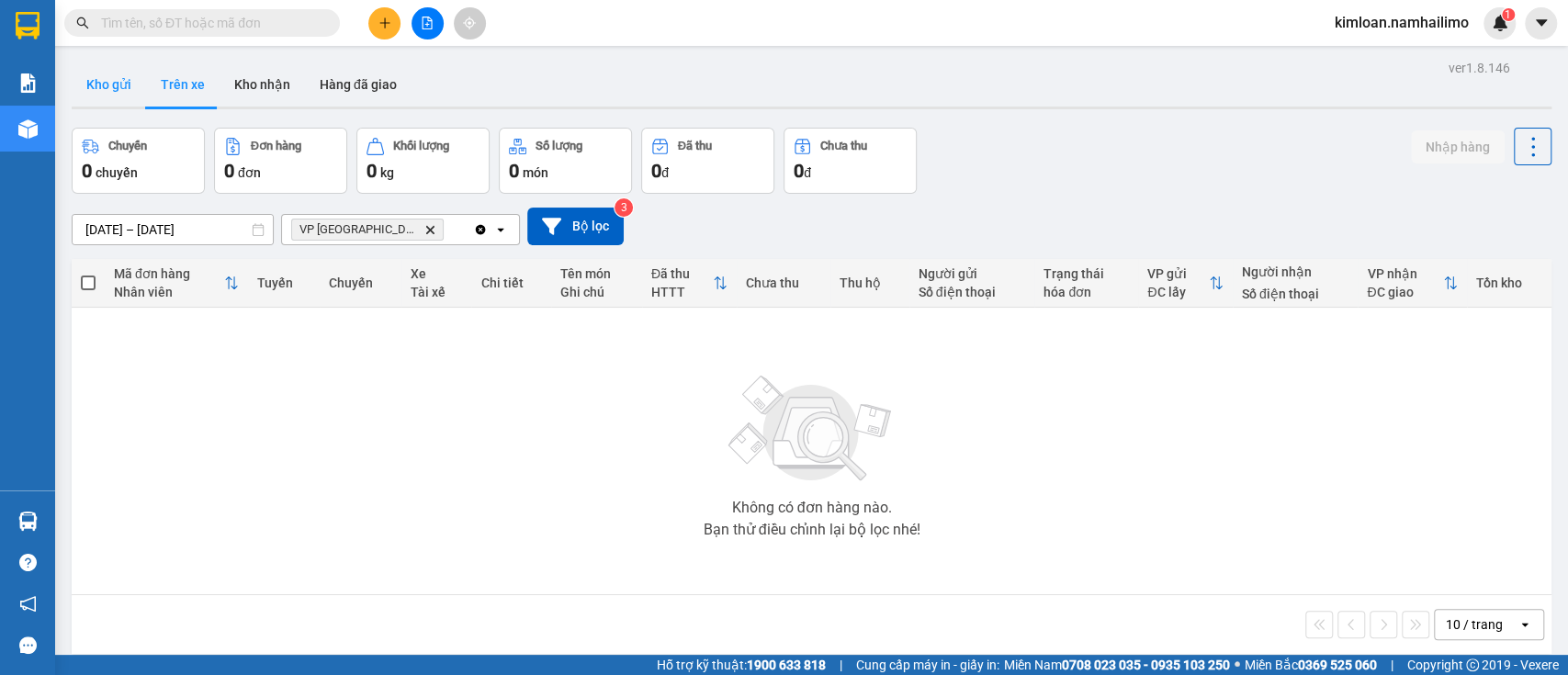
click at [104, 96] on button "Kho gửi" at bounding box center [109, 84] width 74 height 44
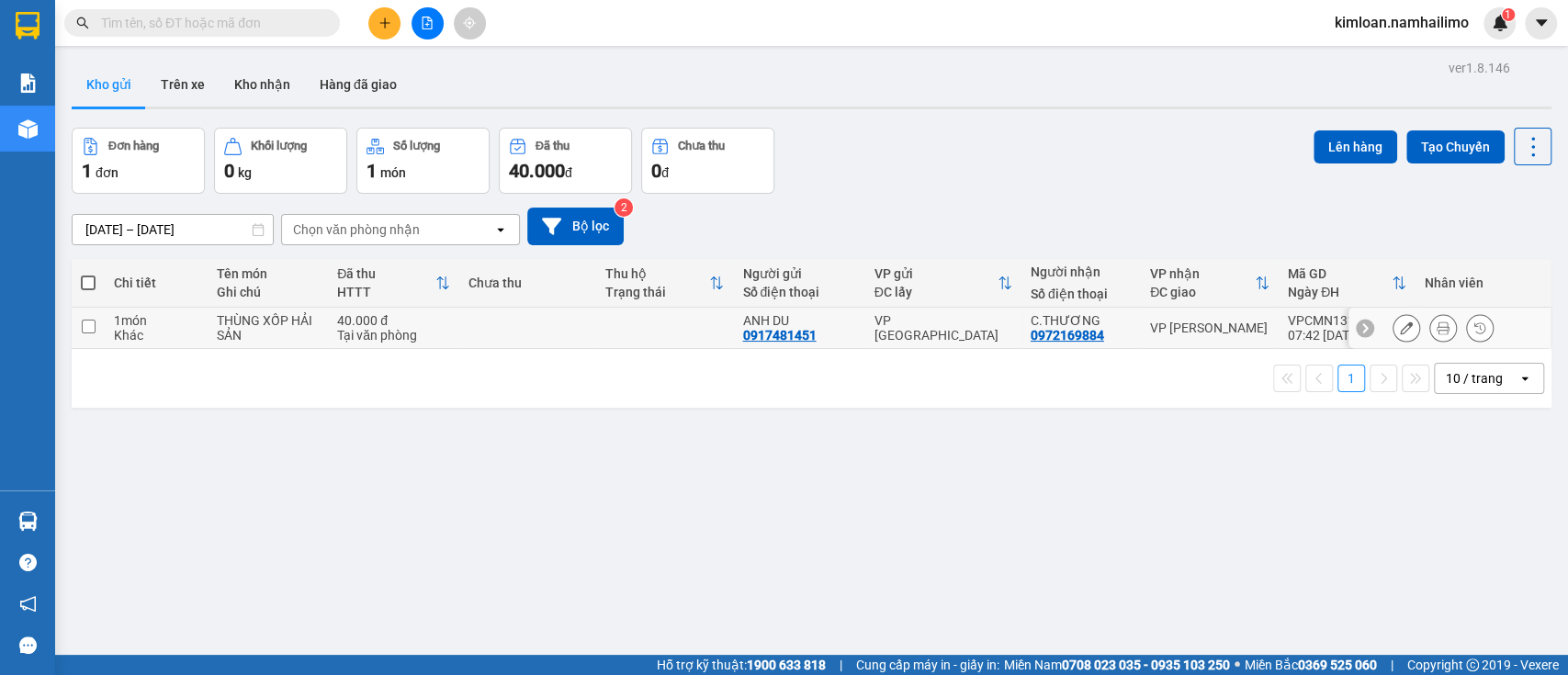
click at [348, 348] on td "40.000 đ Tại văn phòng" at bounding box center [393, 328] width 131 height 41
checkbox input "true"
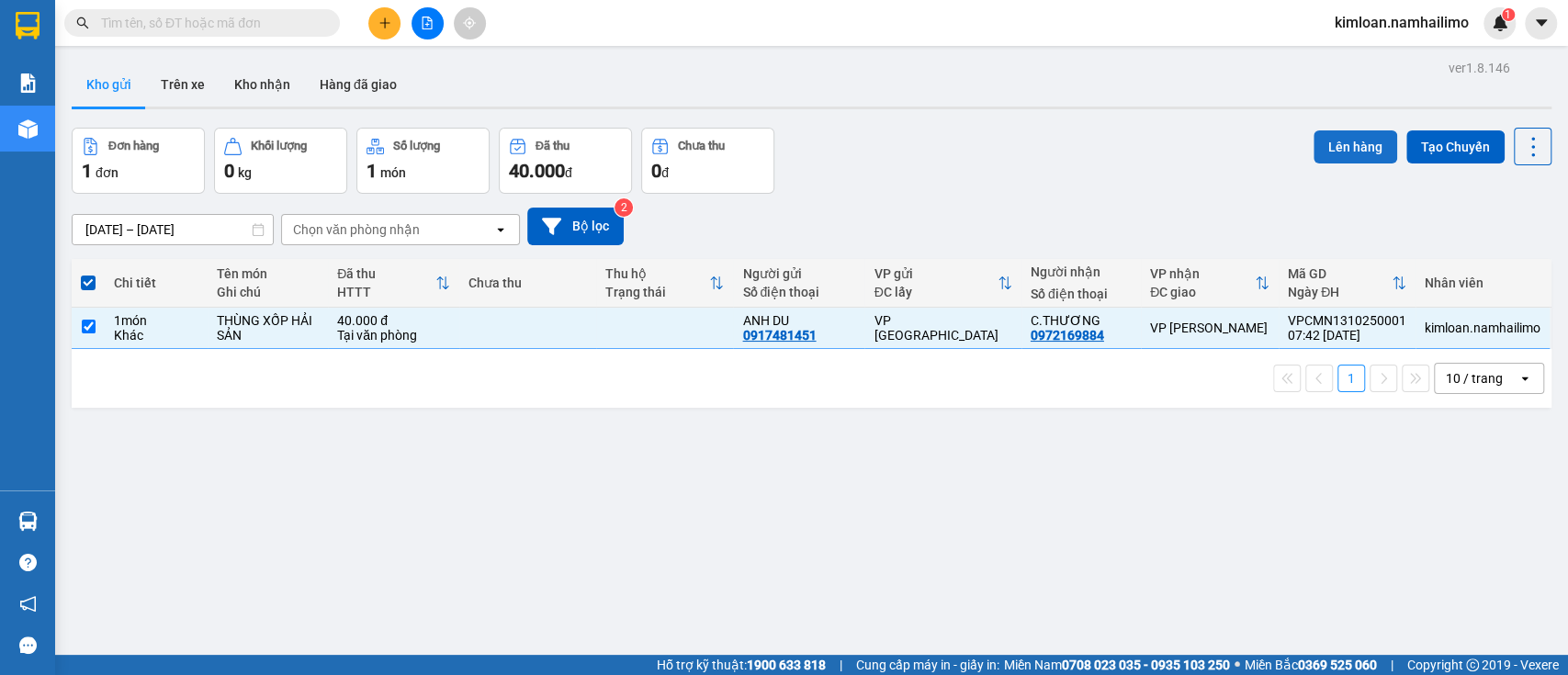
click at [1328, 140] on button "Lên hàng" at bounding box center [1355, 147] width 84 height 33
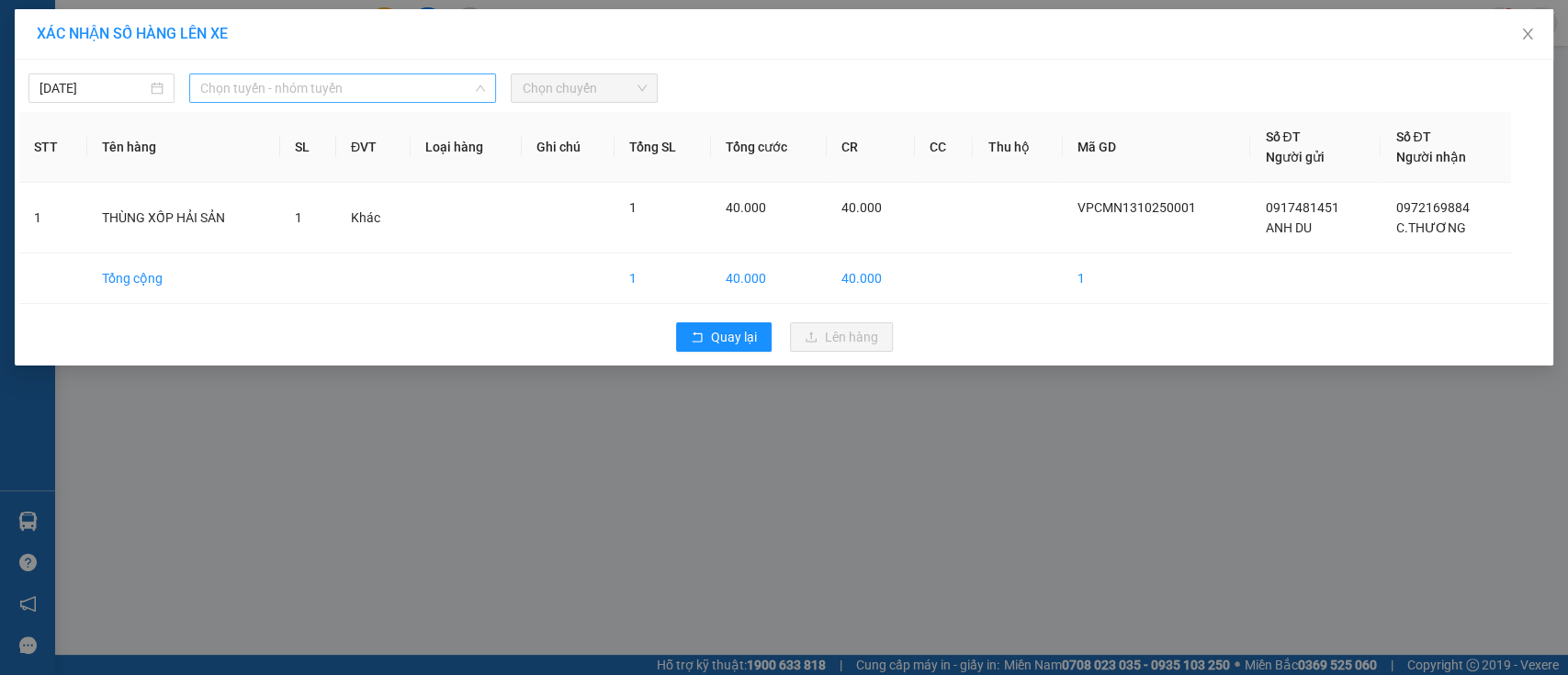
click at [273, 80] on span "Chọn tuyến - nhóm tuyến" at bounding box center [343, 88] width 284 height 27
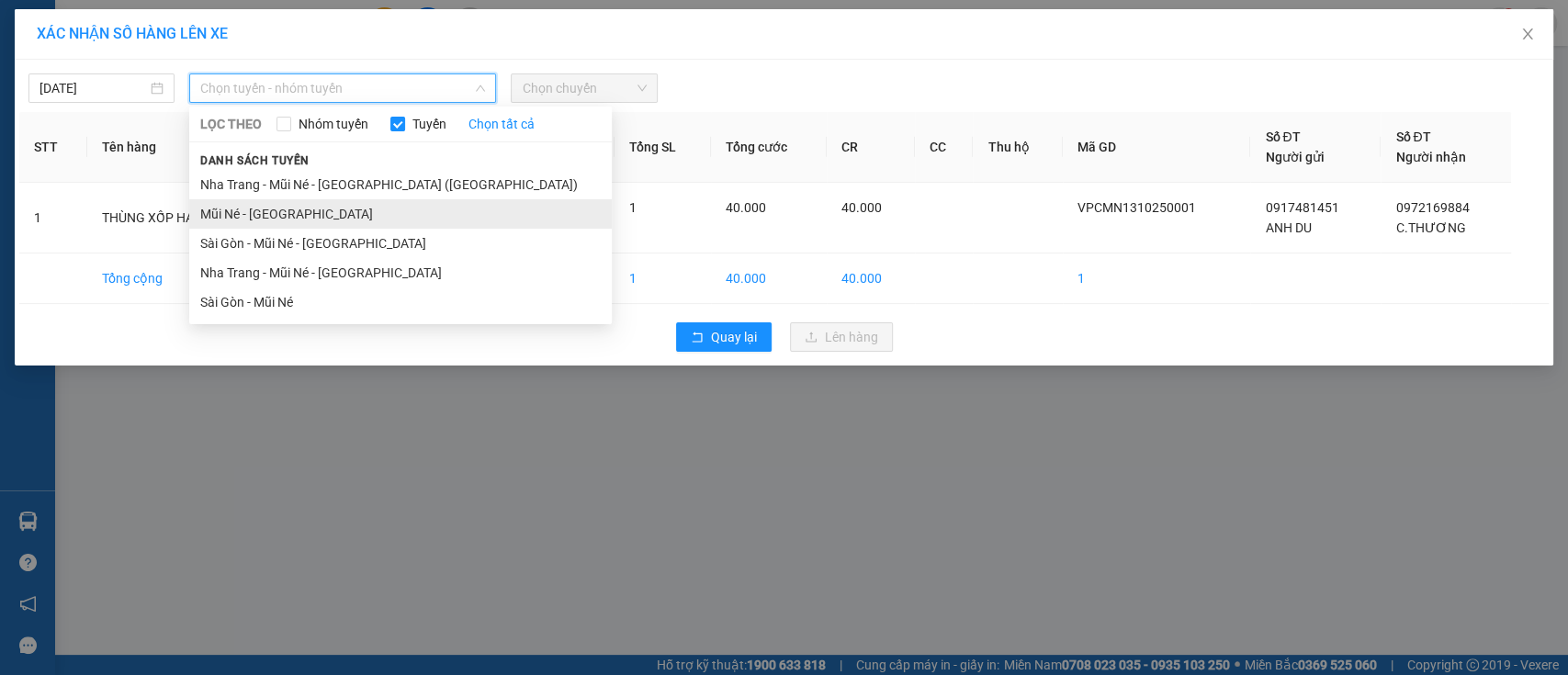
click at [247, 217] on li "Mũi Né - [GEOGRAPHIC_DATA]" at bounding box center [400, 214] width 422 height 29
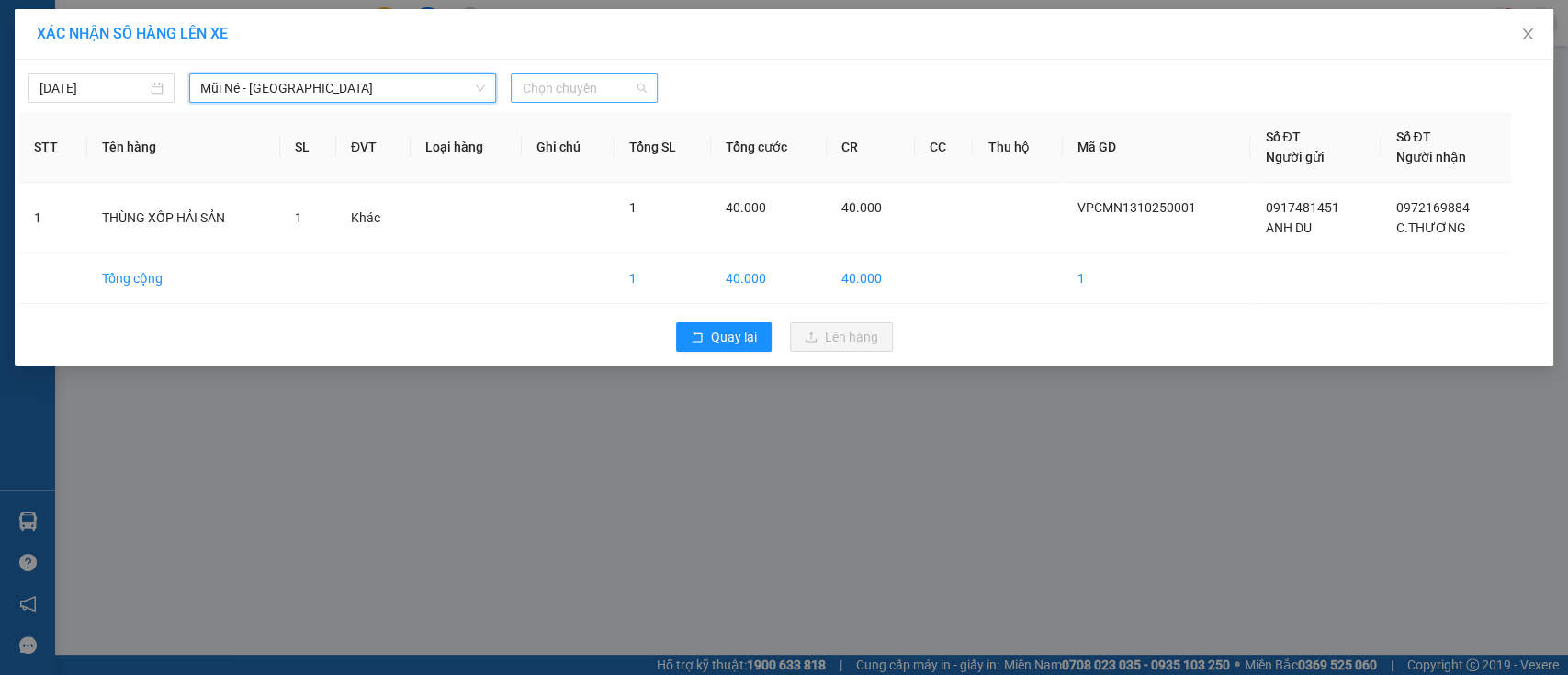
click at [611, 90] on span "Chọn chuyến" at bounding box center [583, 88] width 124 height 27
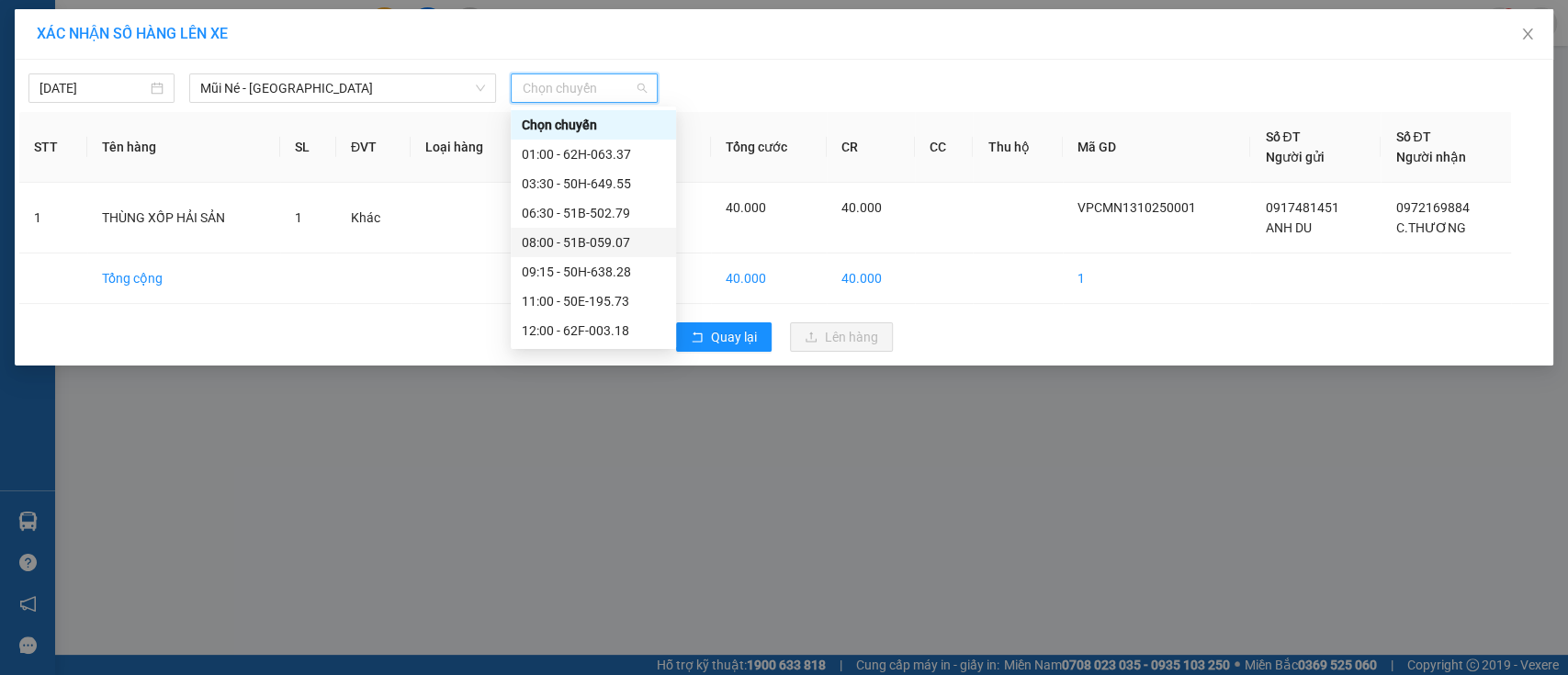
click at [559, 246] on div "08:00 - 51B-059.07" at bounding box center [593, 243] width 143 height 20
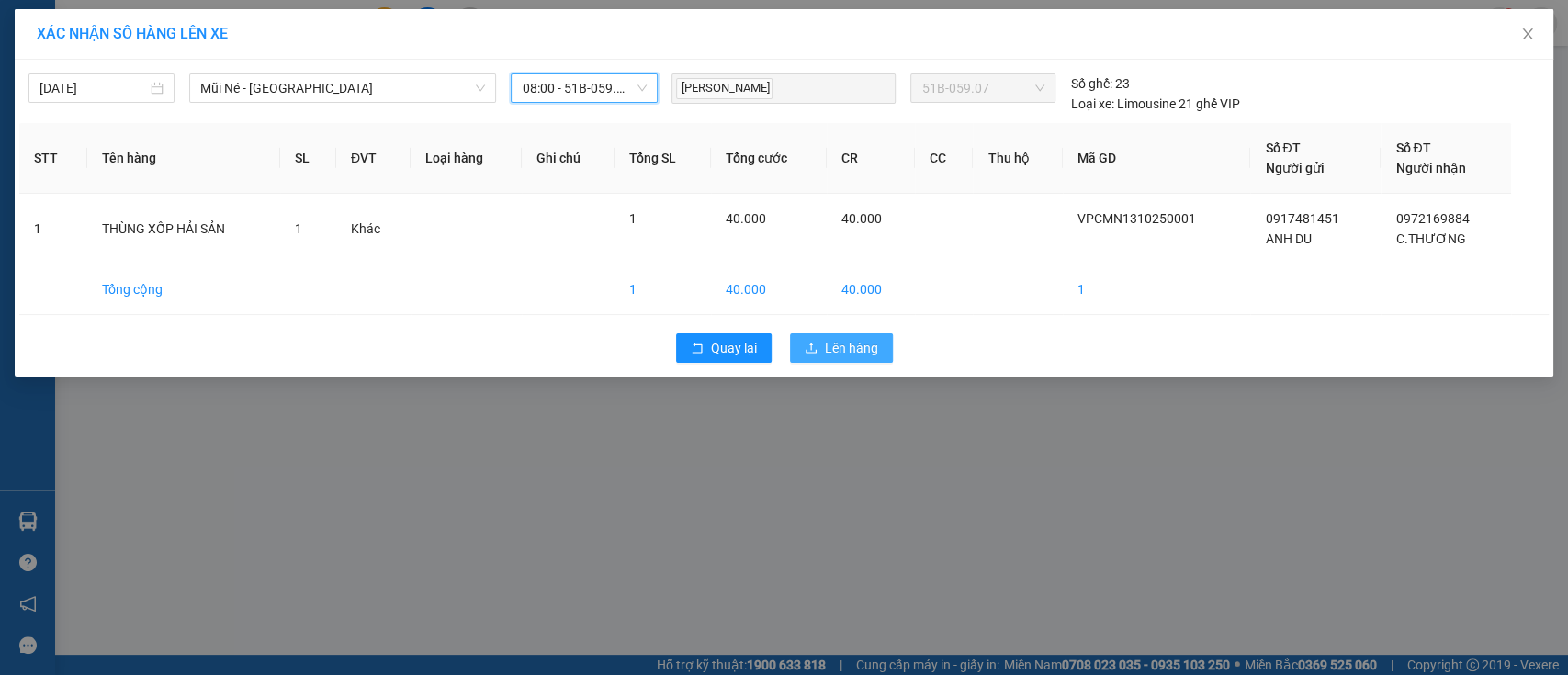
click at [848, 350] on span "Lên hàng" at bounding box center [851, 348] width 54 height 20
